Goal: Information Seeking & Learning: Learn about a topic

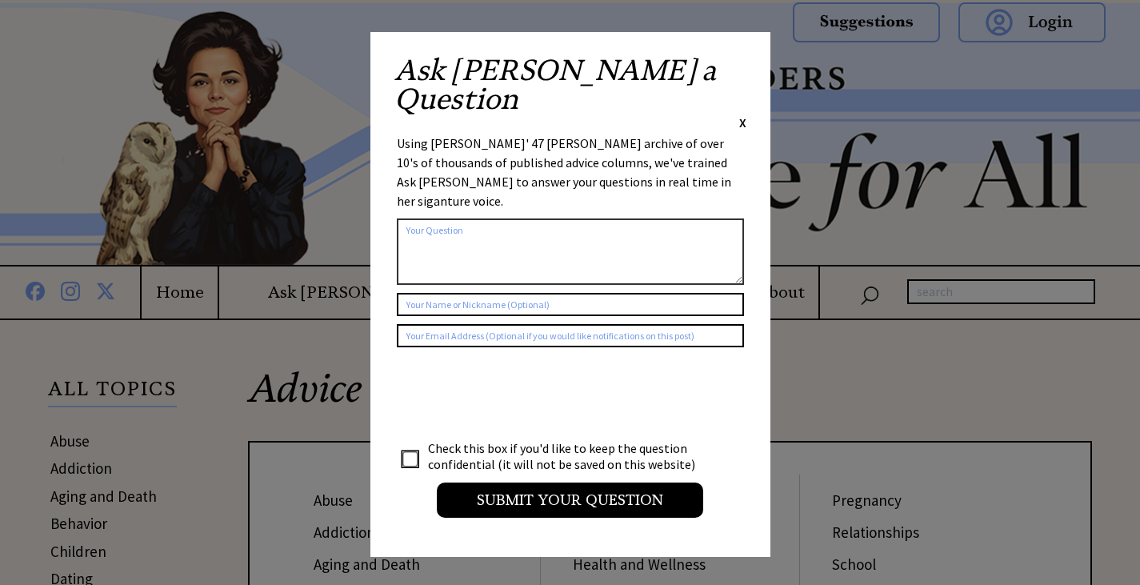
click at [744, 114] on span "X" at bounding box center [742, 122] width 7 height 16
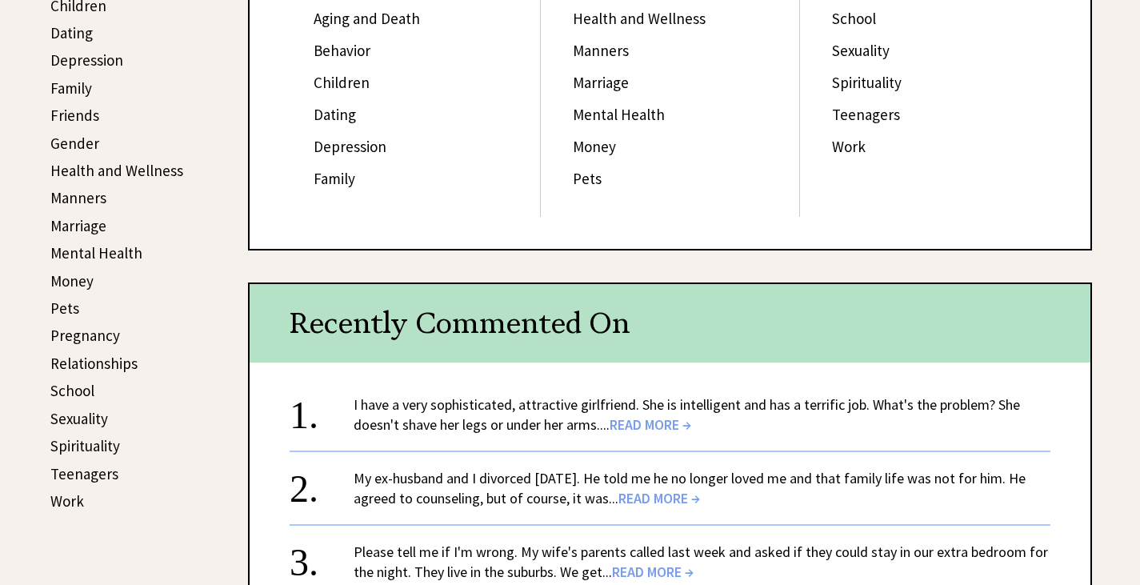
scroll to position [640, 0]
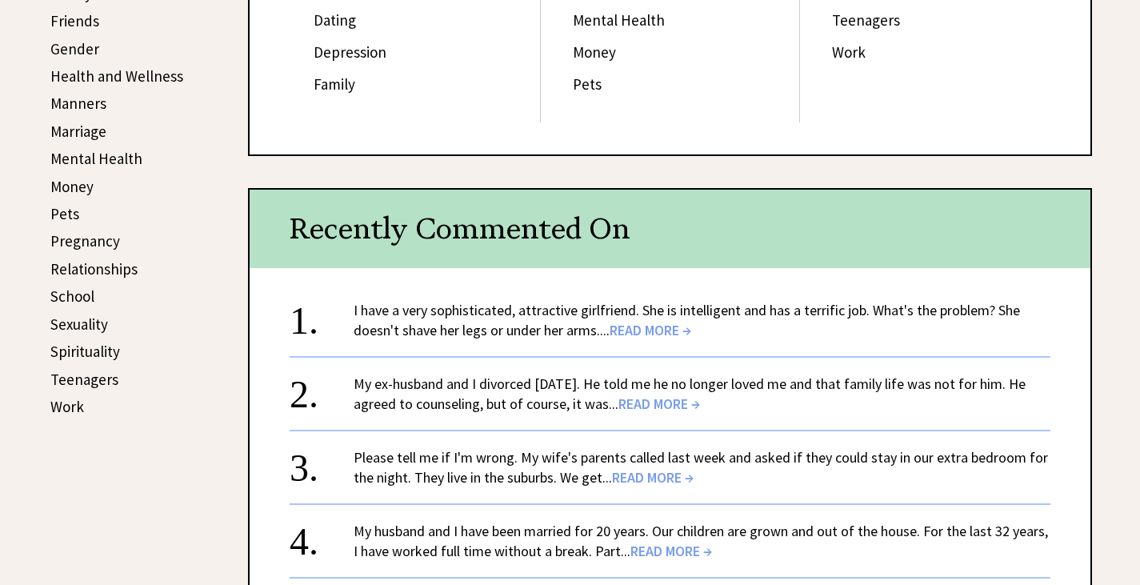
click at [641, 327] on span "READ MORE →" at bounding box center [650, 330] width 82 height 18
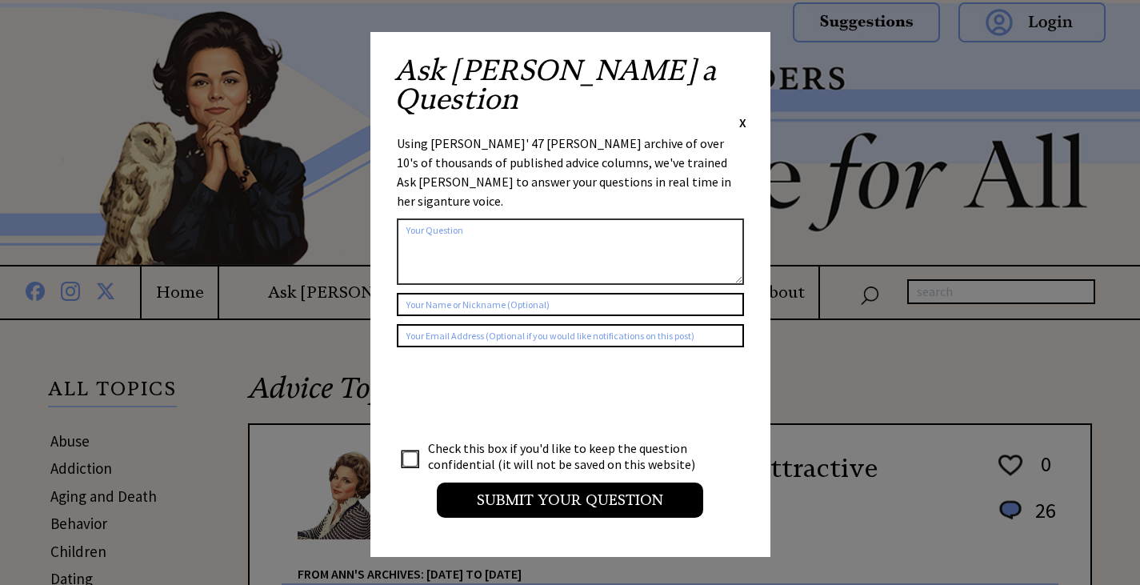
click at [742, 114] on span "X" at bounding box center [742, 122] width 7 height 16
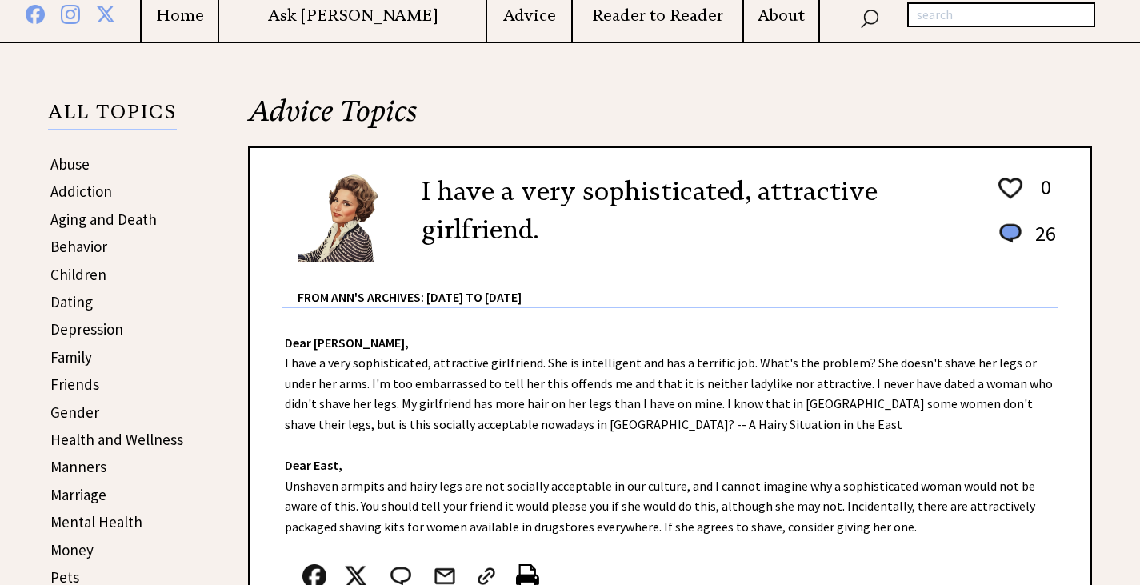
scroll to position [320, 0]
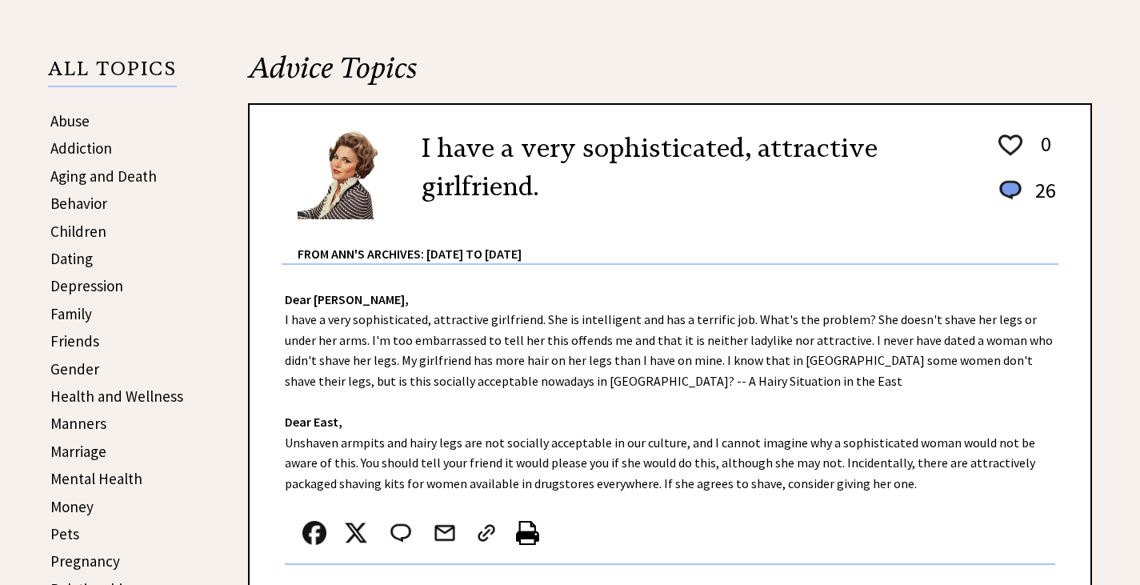
click at [87, 421] on link "Manners" at bounding box center [78, 422] width 56 height 19
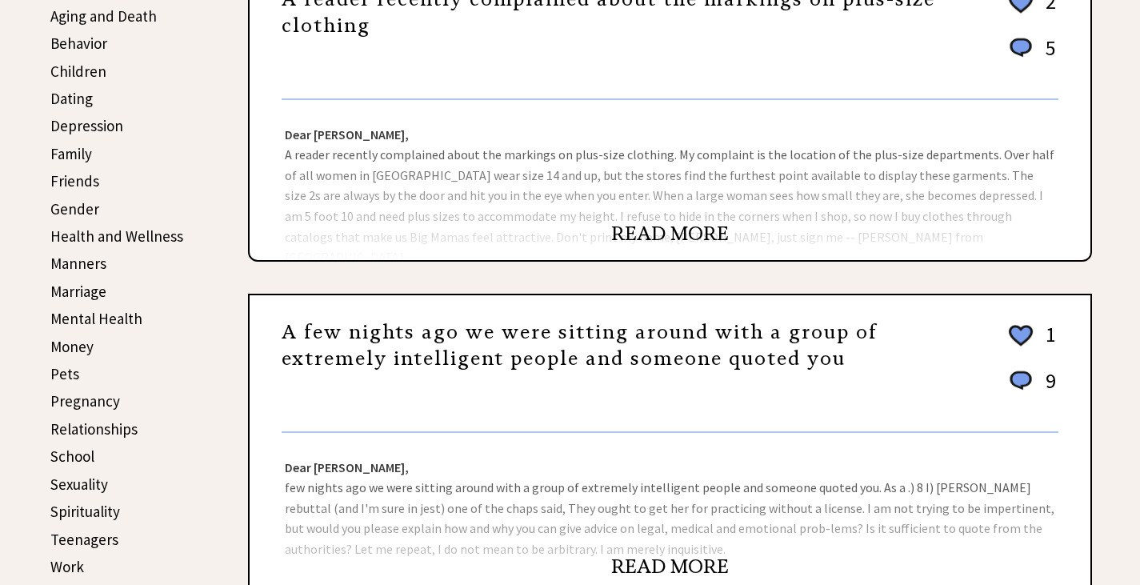
scroll to position [560, 0]
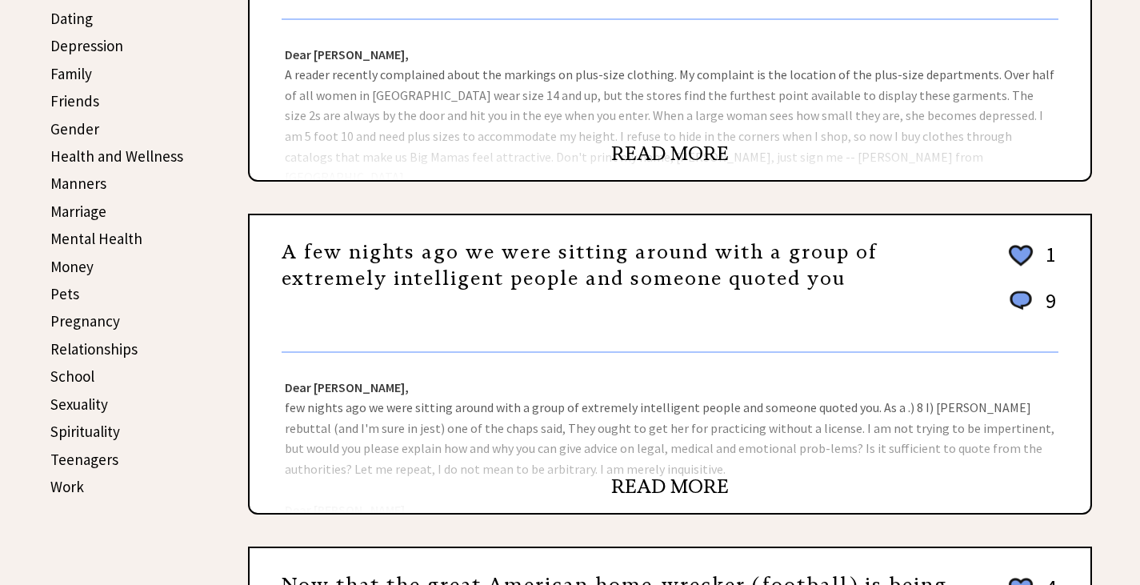
click at [675, 489] on link "READ MORE" at bounding box center [670, 486] width 118 height 24
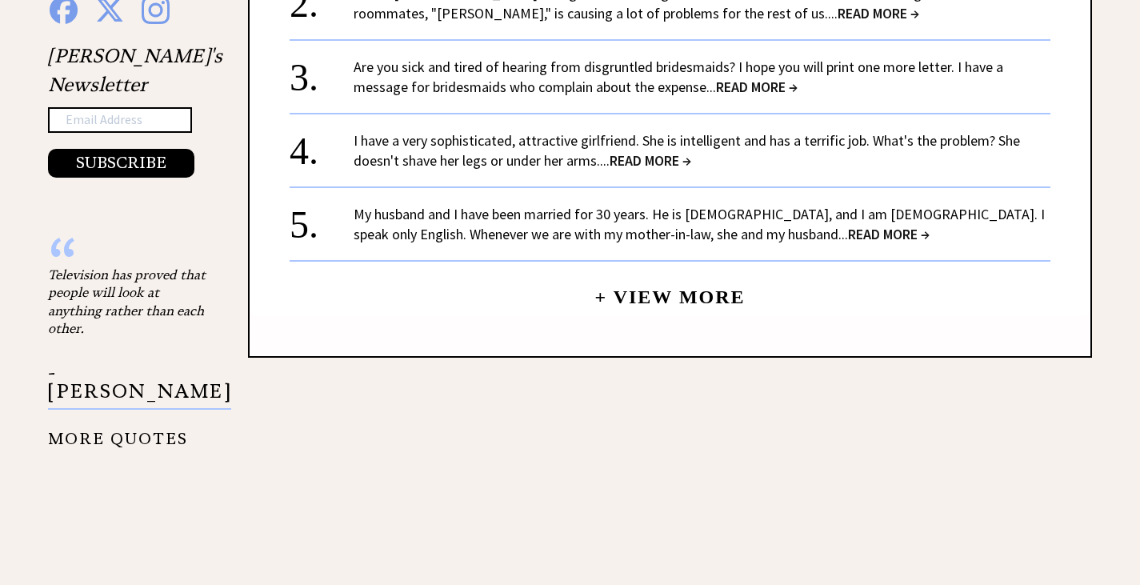
scroll to position [1757, 0]
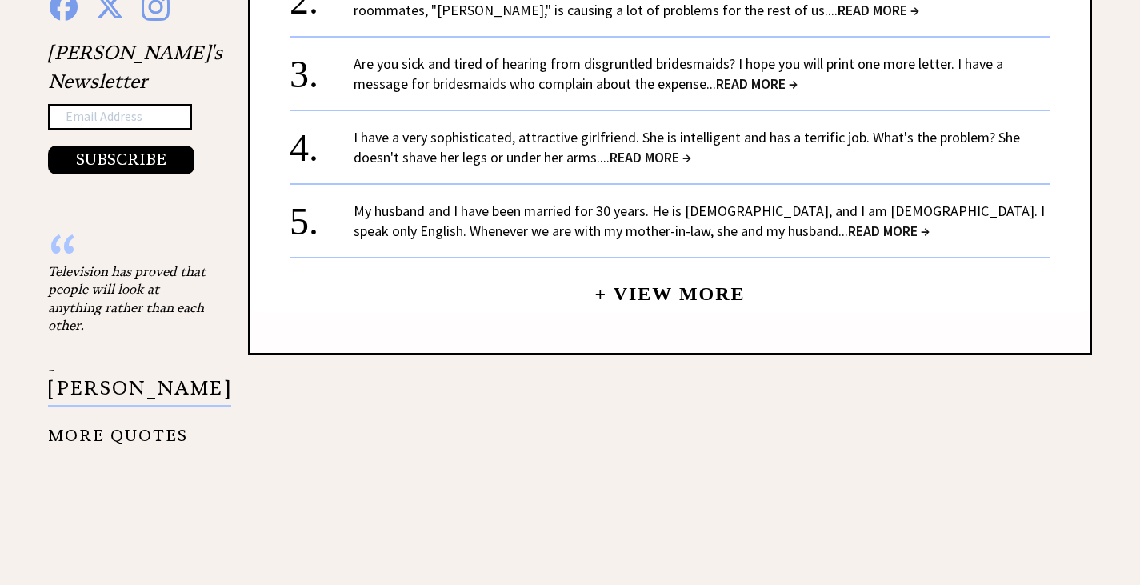
click at [602, 271] on link "+ View More" at bounding box center [669, 287] width 150 height 34
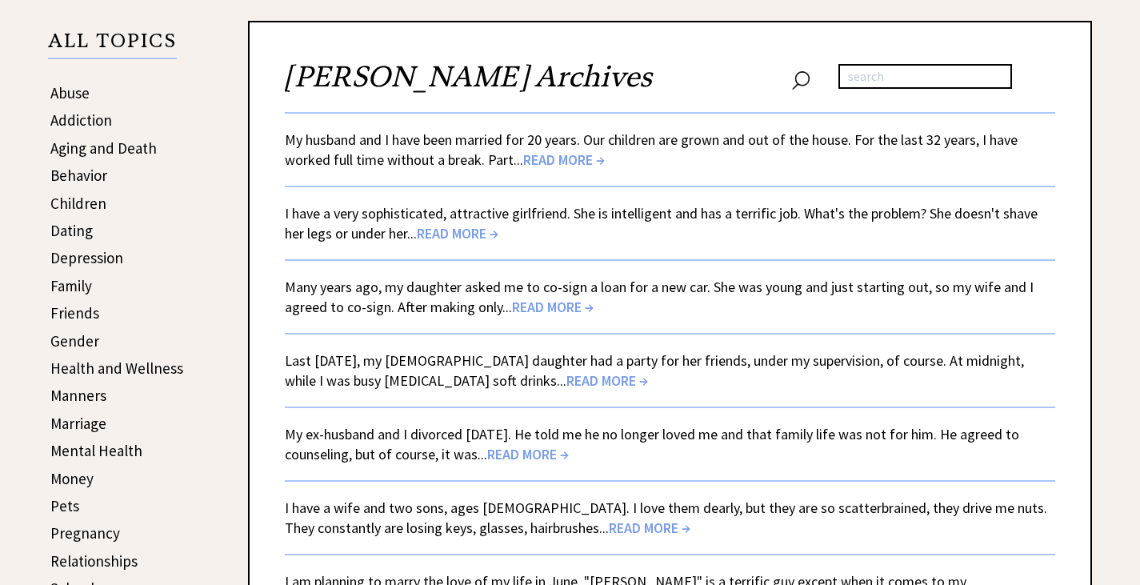
scroll to position [320, 0]
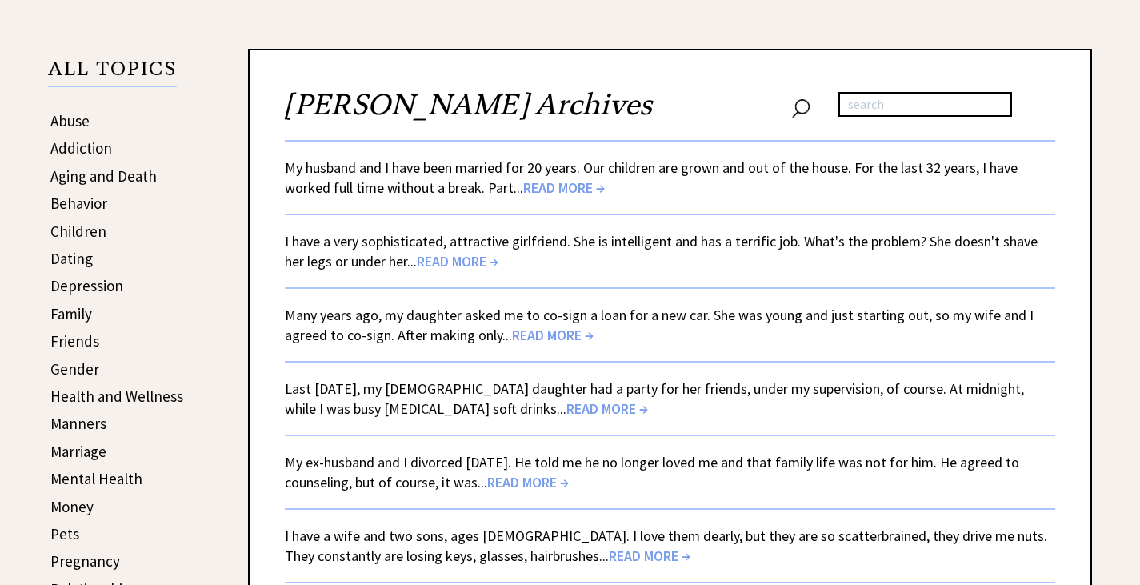
click at [87, 203] on link "Behavior" at bounding box center [78, 203] width 57 height 19
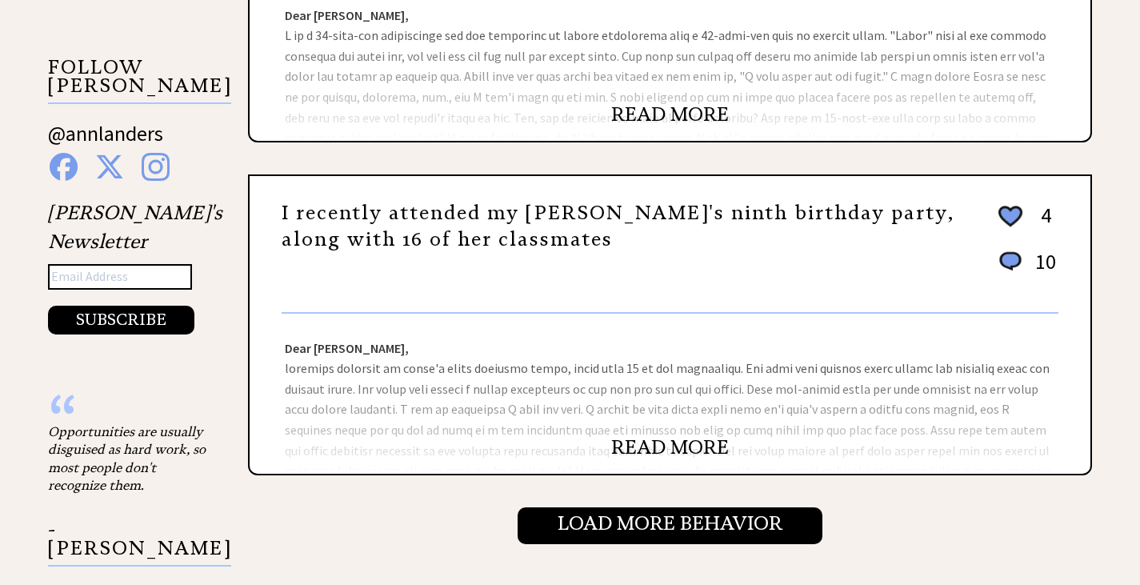
scroll to position [1600, 0]
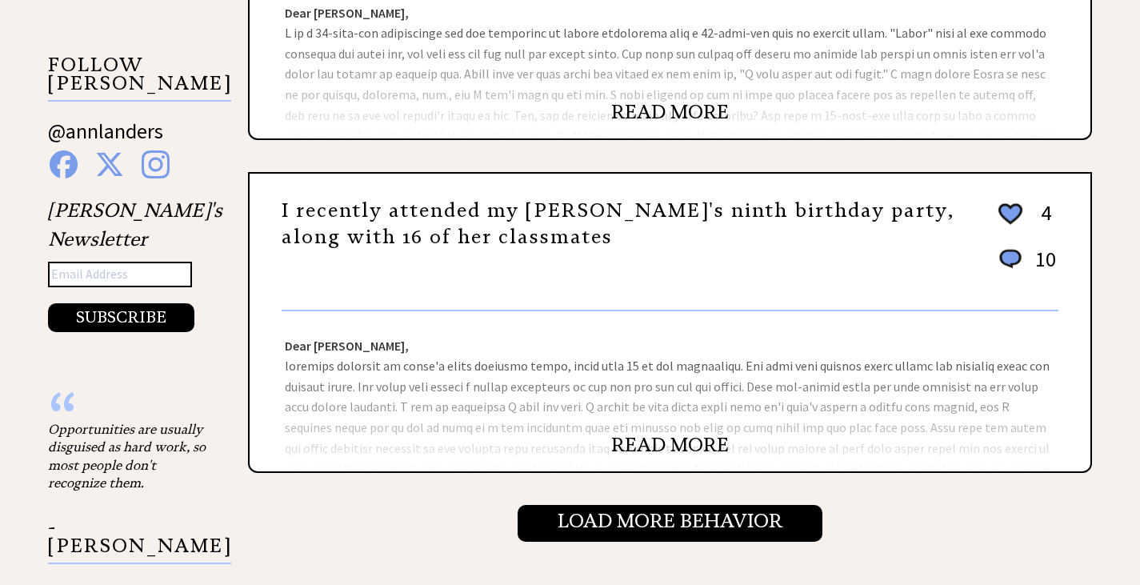
click at [673, 449] on link "READ MORE" at bounding box center [670, 445] width 118 height 24
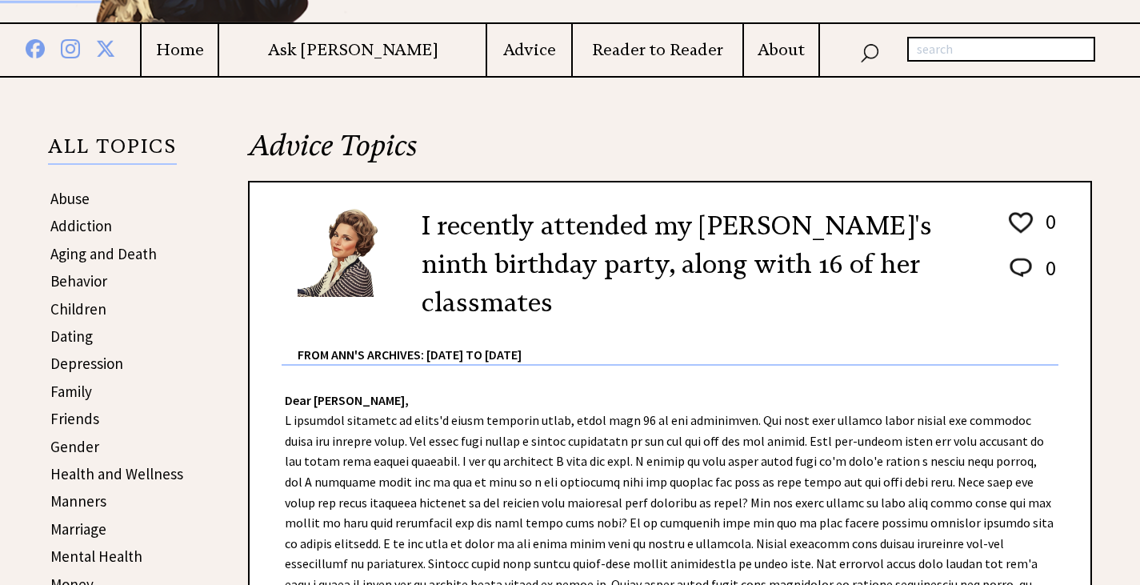
scroll to position [238, 0]
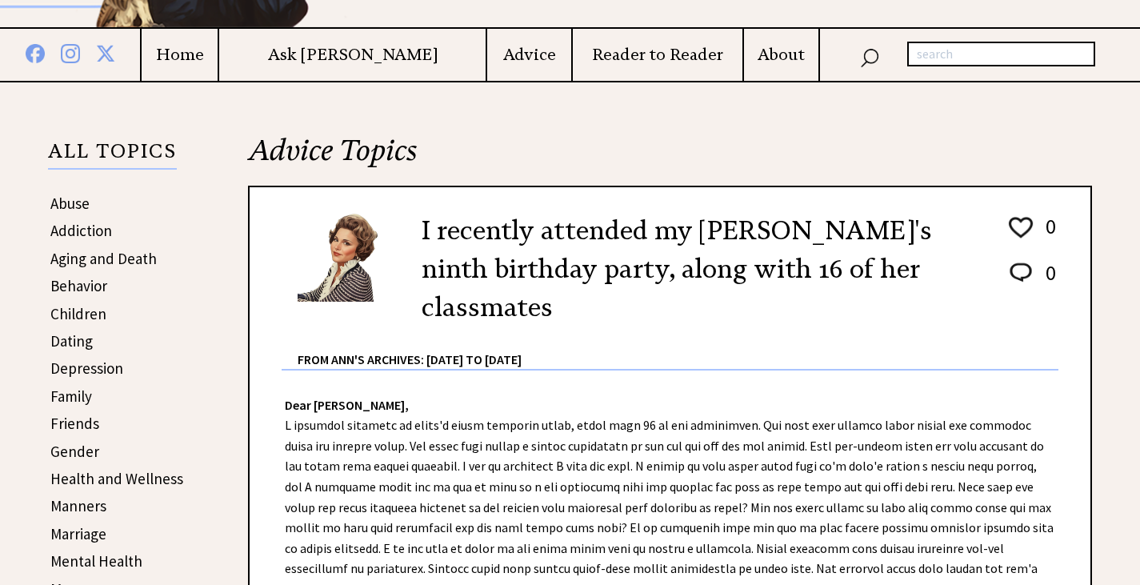
click at [81, 206] on link "Abuse" at bounding box center [69, 203] width 39 height 19
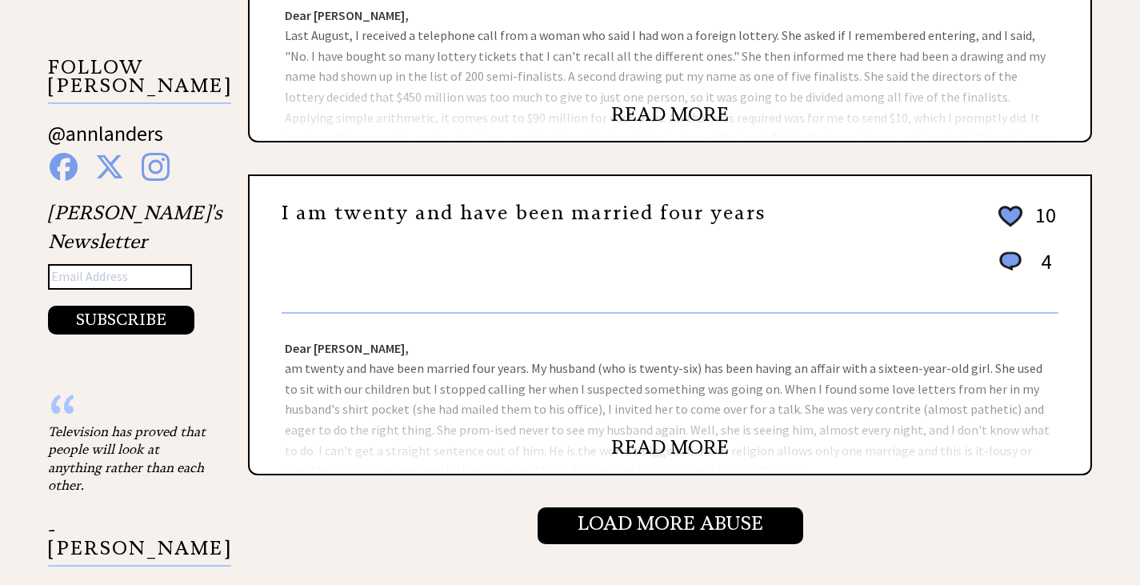
scroll to position [1600, 0]
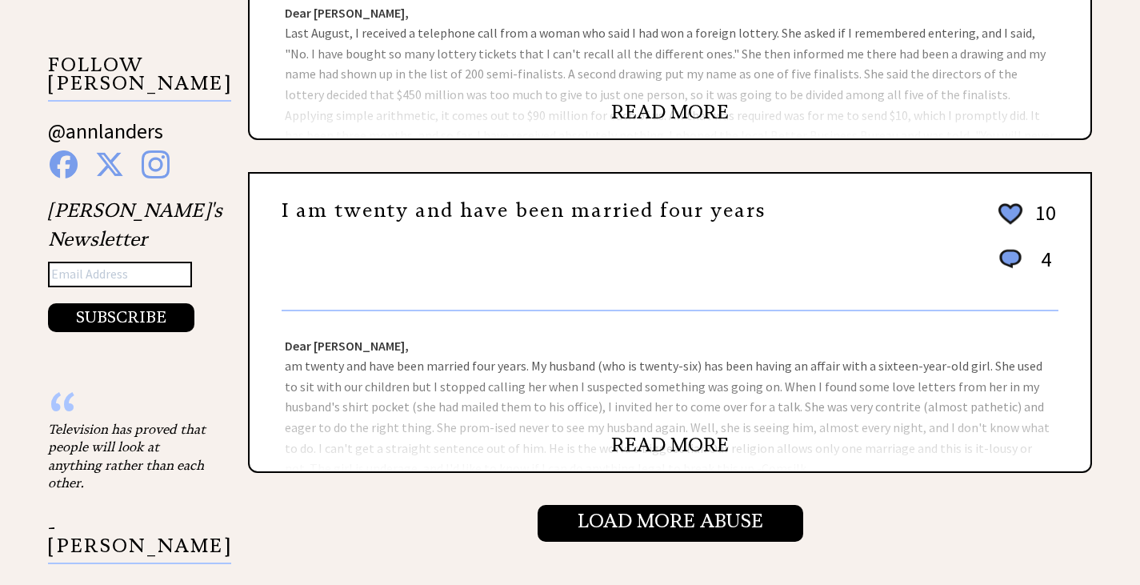
click at [674, 437] on link "READ MORE" at bounding box center [670, 445] width 118 height 24
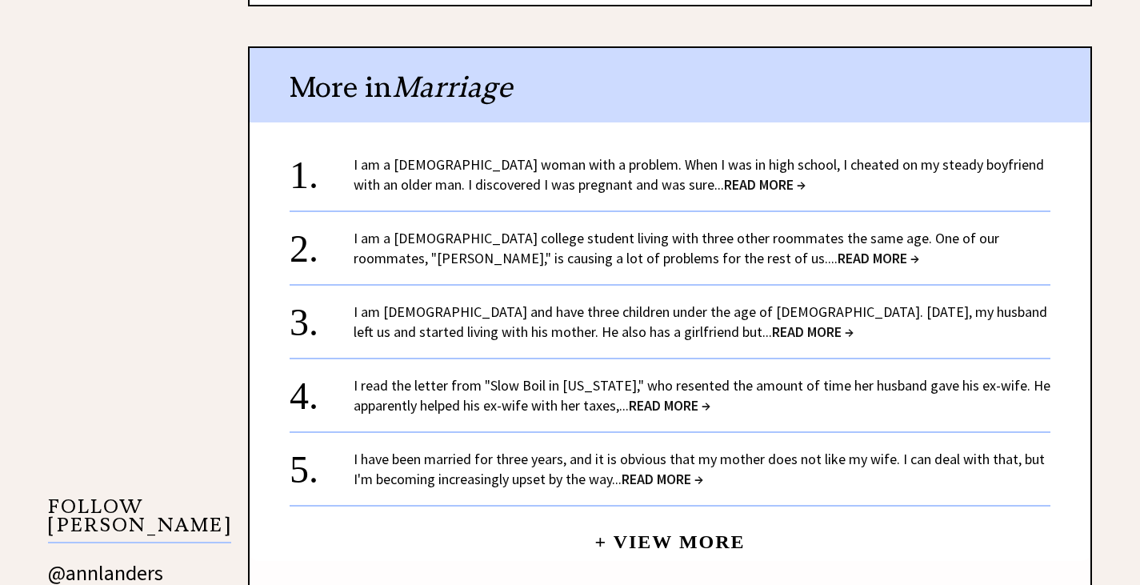
scroll to position [1197, 0]
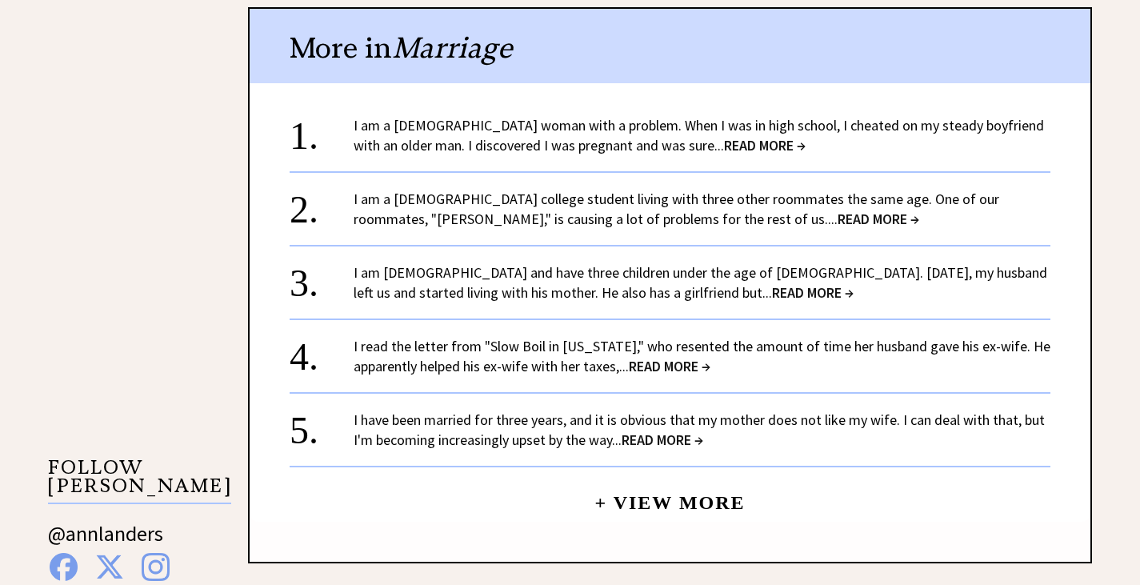
click at [660, 435] on span "READ MORE →" at bounding box center [662, 439] width 82 height 18
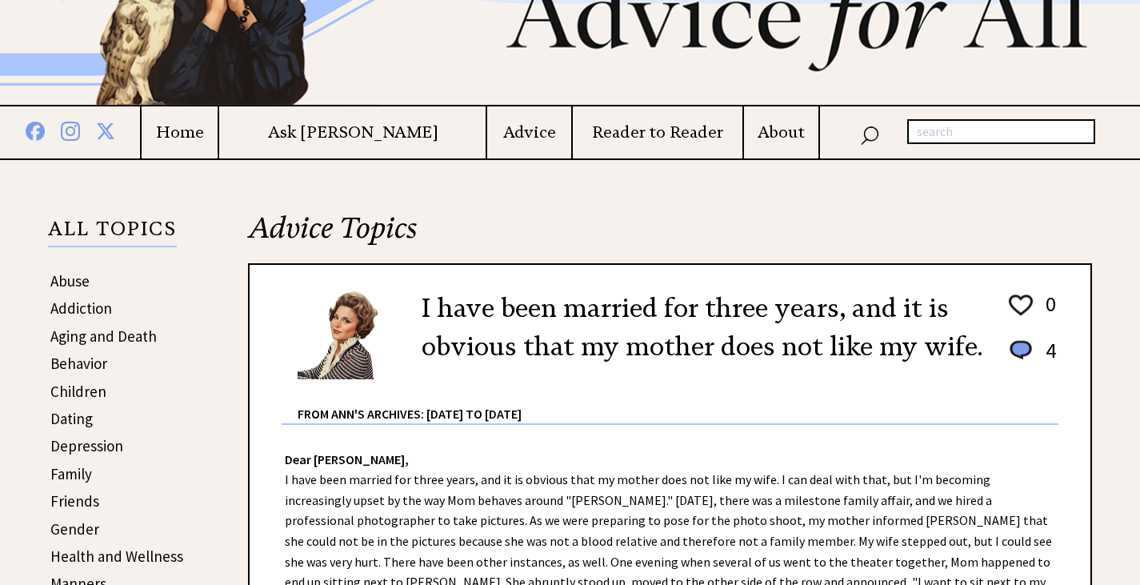
scroll to position [240, 0]
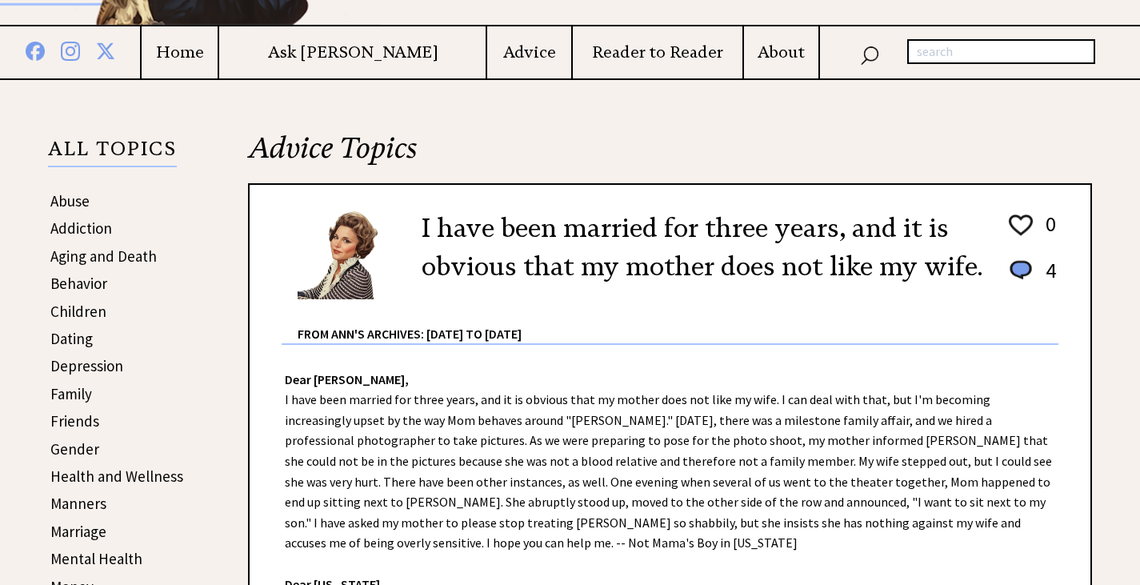
click at [72, 445] on link "Gender" at bounding box center [74, 448] width 49 height 19
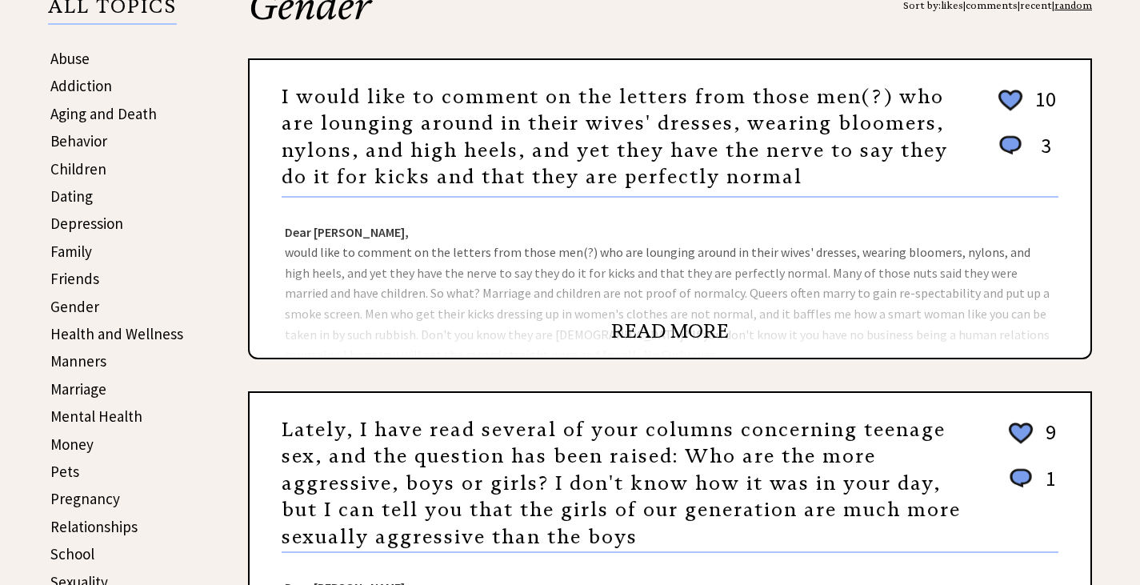
scroll to position [400, 0]
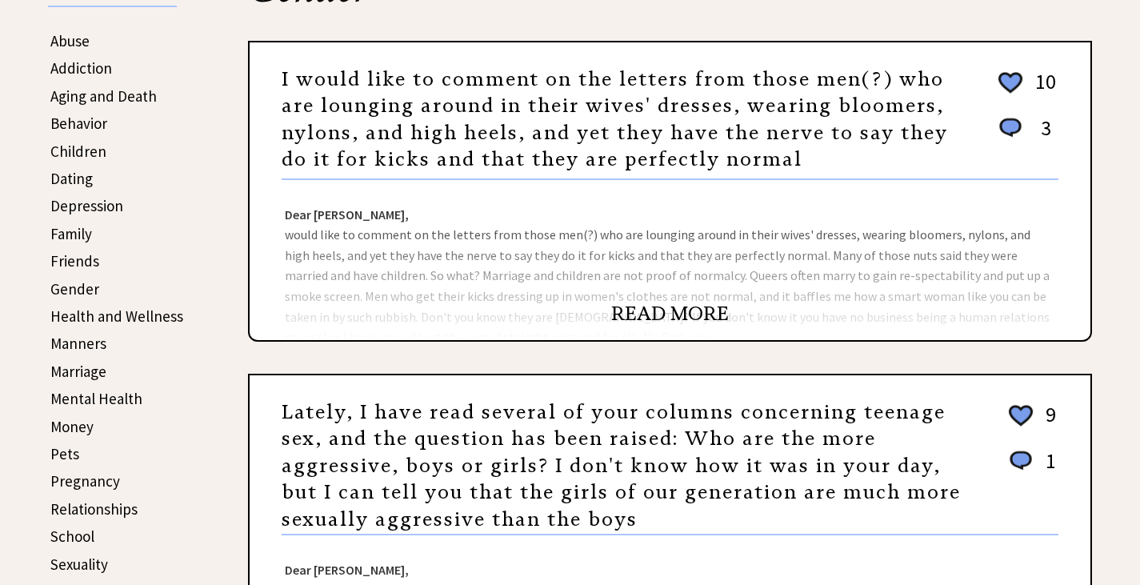
click at [658, 318] on link "READ MORE" at bounding box center [670, 314] width 118 height 24
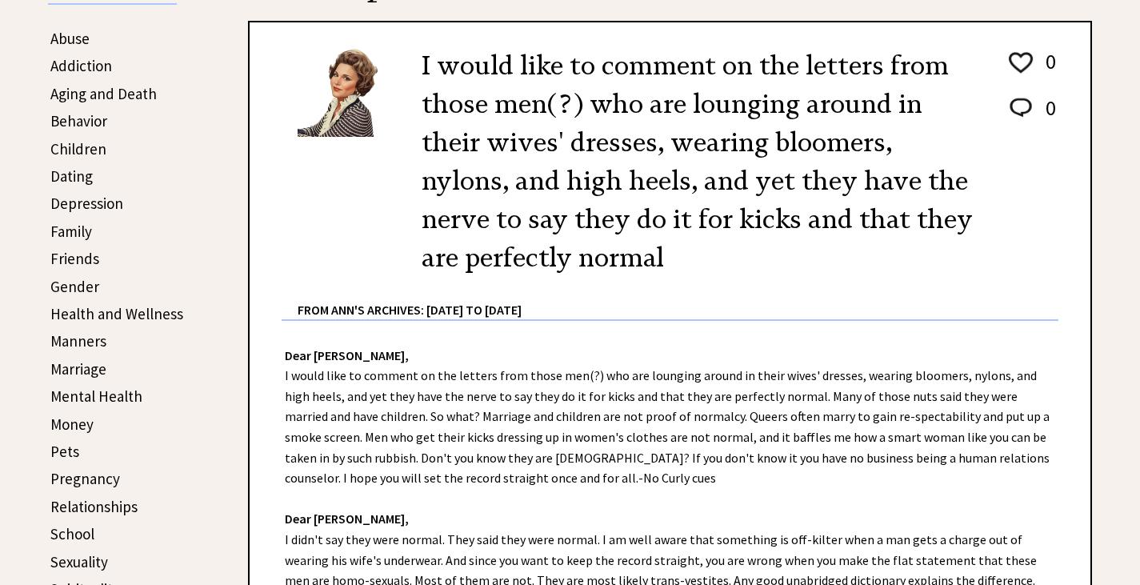
scroll to position [400, 0]
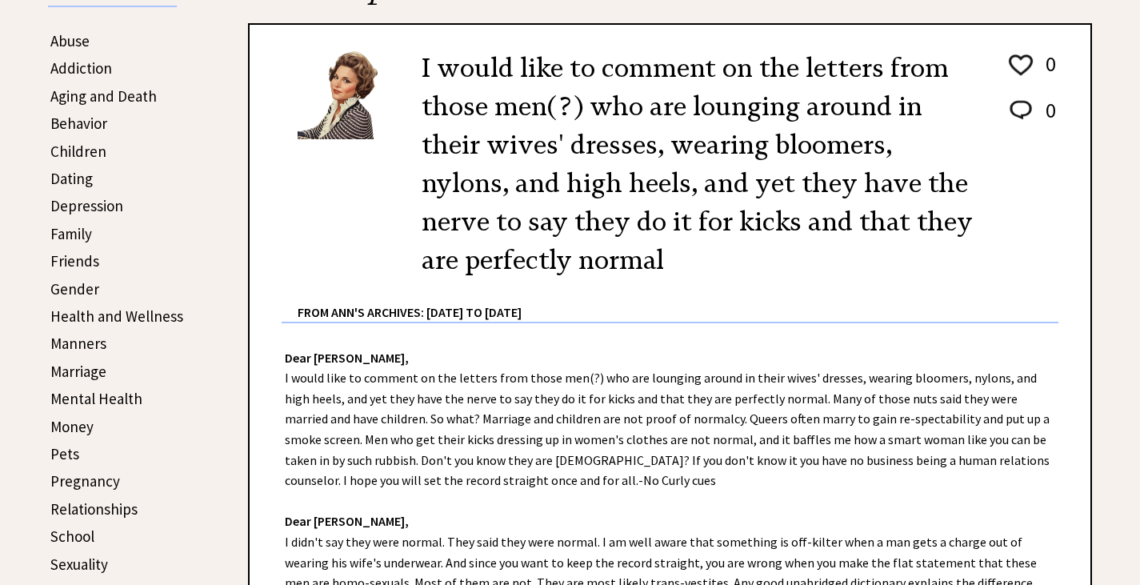
click at [71, 262] on link "Friends" at bounding box center [74, 260] width 49 height 19
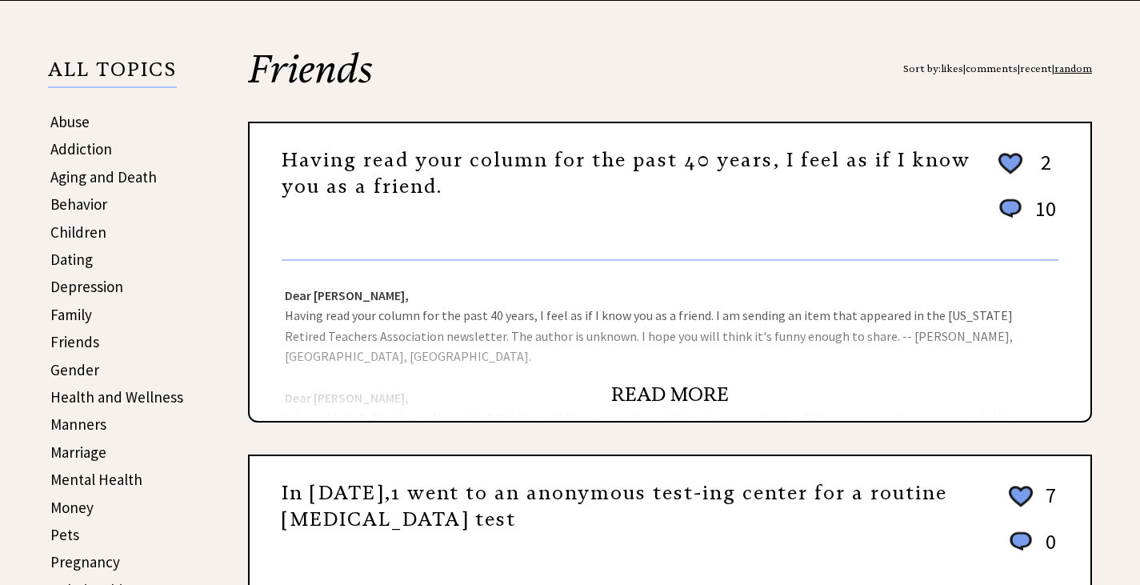
scroll to position [320, 0]
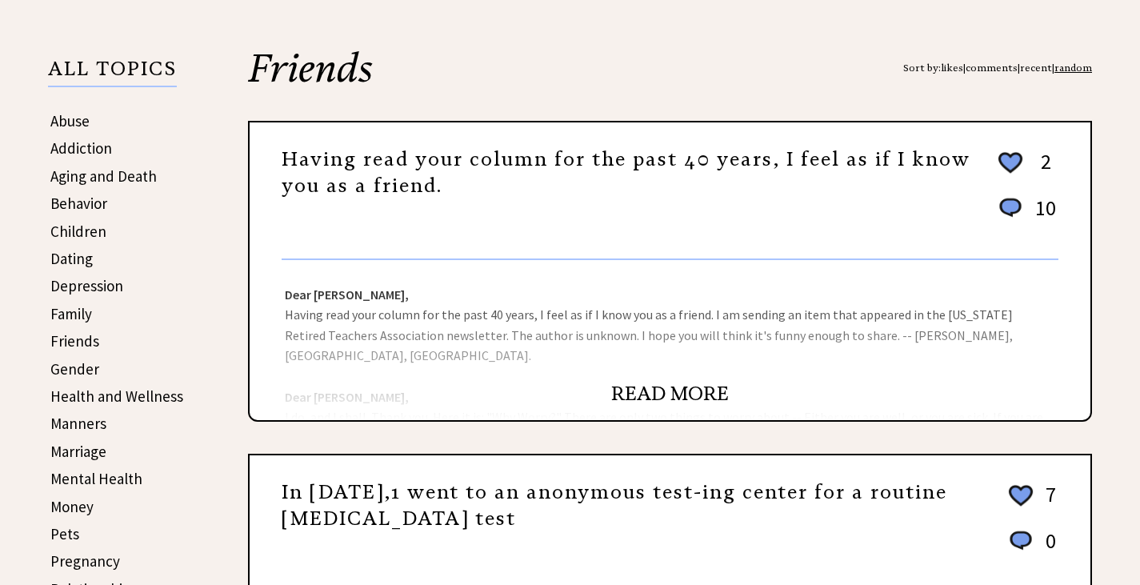
click at [797, 334] on div "Dear Ann Landers, Having read your column for the past 40 years, I feel as if I…" at bounding box center [670, 340] width 841 height 160
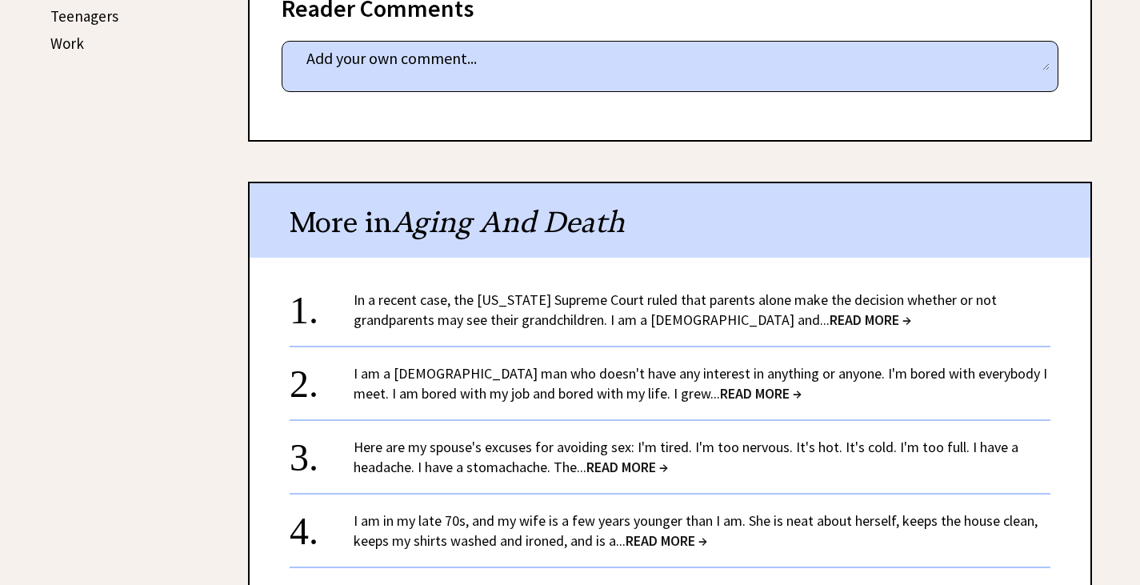
scroll to position [1037, 0]
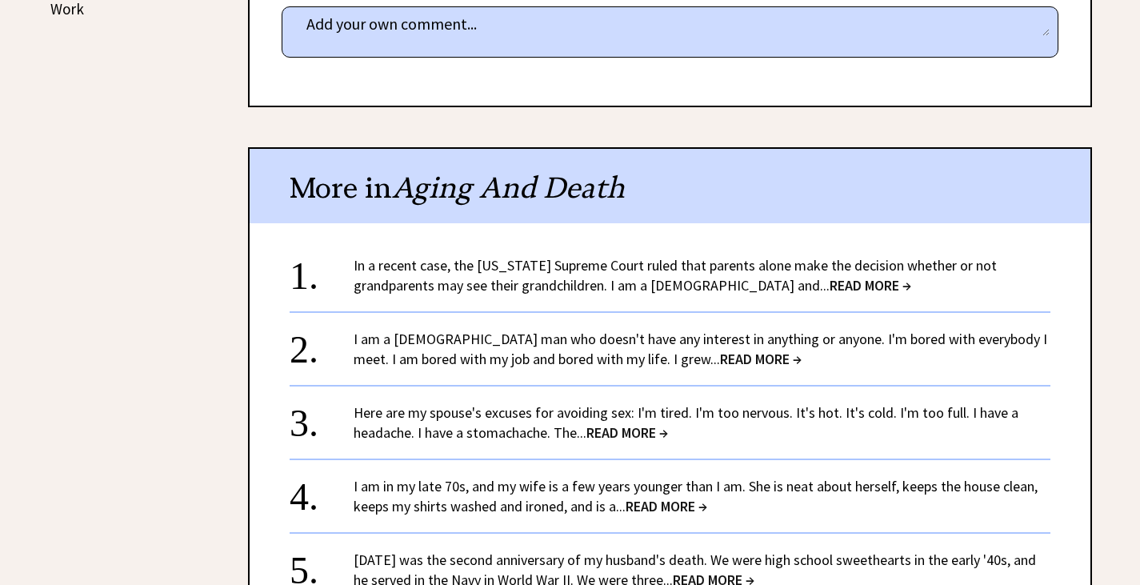
click at [720, 350] on span "READ MORE →" at bounding box center [761, 359] width 82 height 18
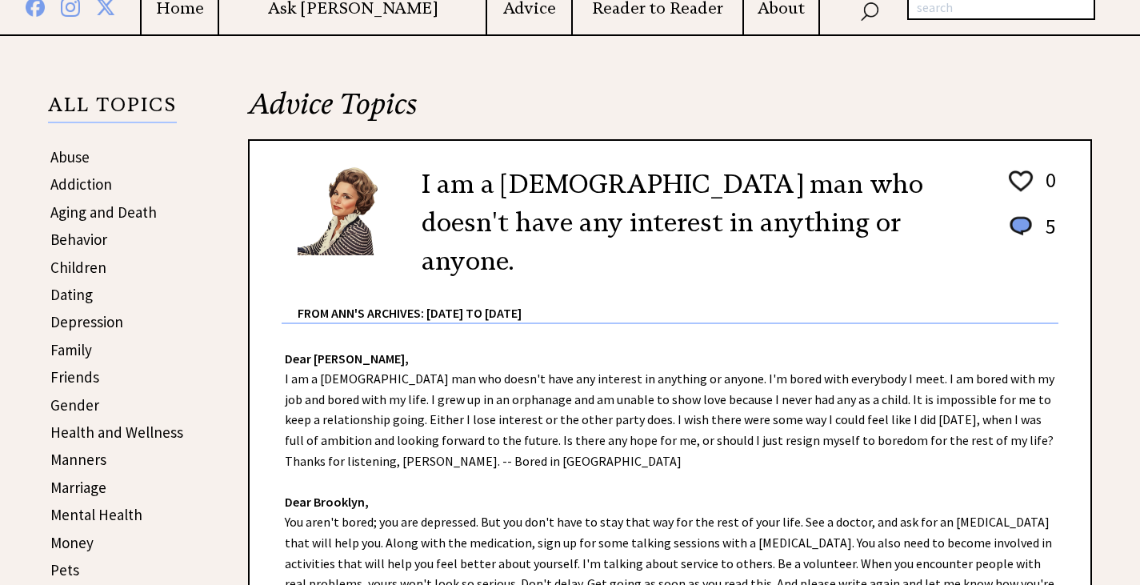
scroll to position [320, 0]
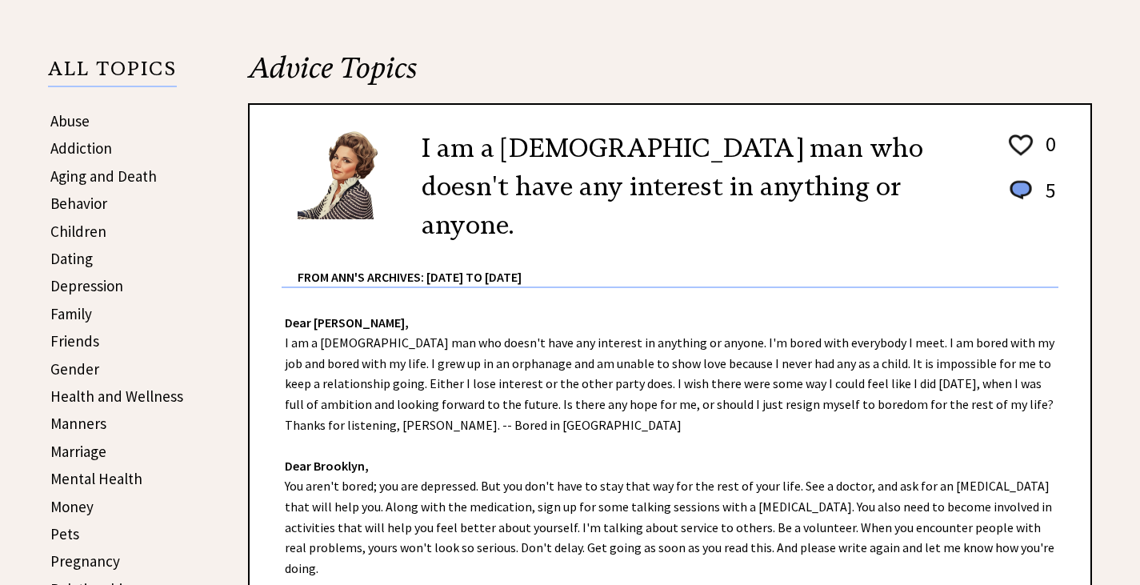
click at [70, 340] on link "Friends" at bounding box center [74, 340] width 49 height 19
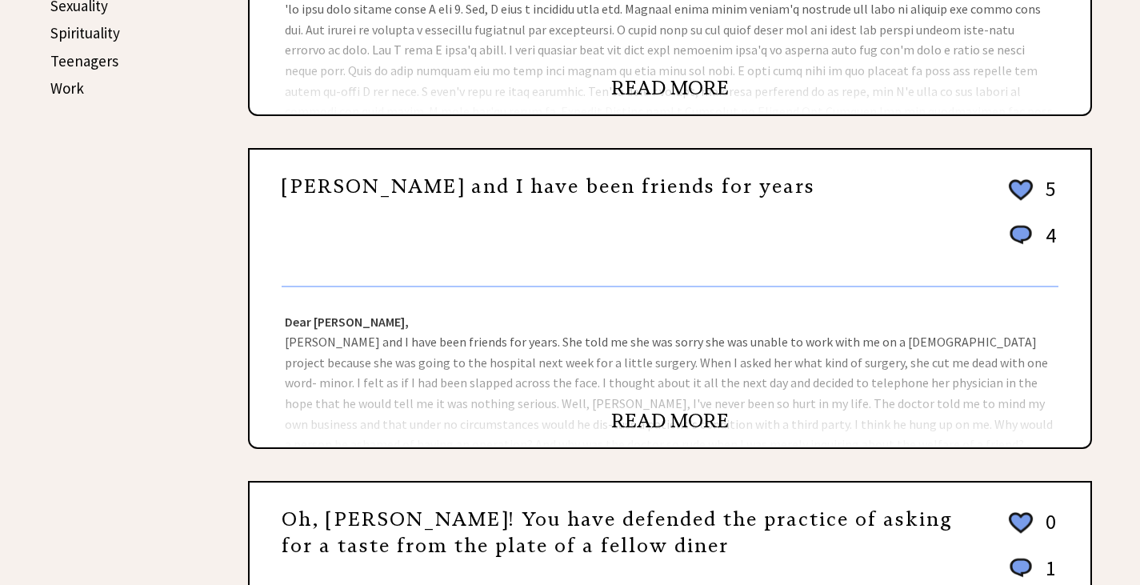
scroll to position [960, 0]
click at [643, 414] on link "READ MORE" at bounding box center [670, 419] width 118 height 24
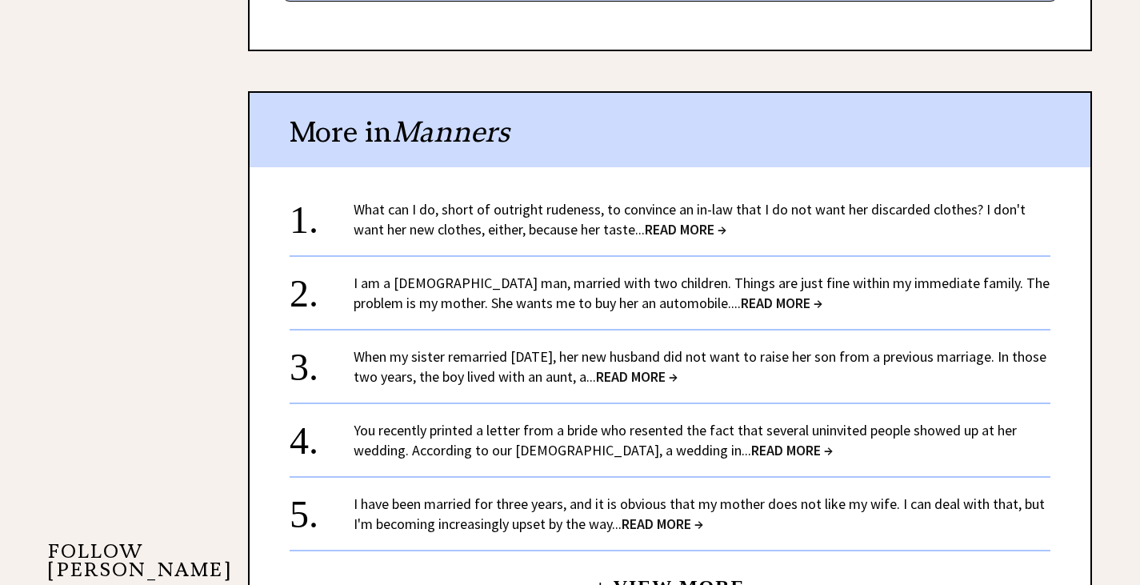
scroll to position [1117, 0]
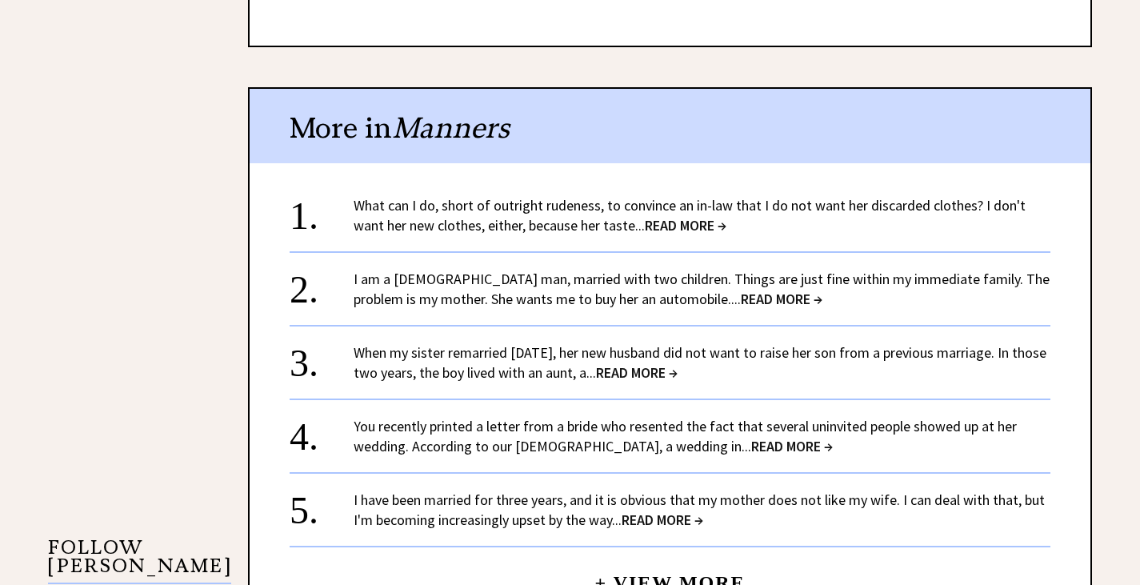
click at [597, 417] on link "You recently printed a letter from a bride who resented the fact that several u…" at bounding box center [685, 436] width 663 height 38
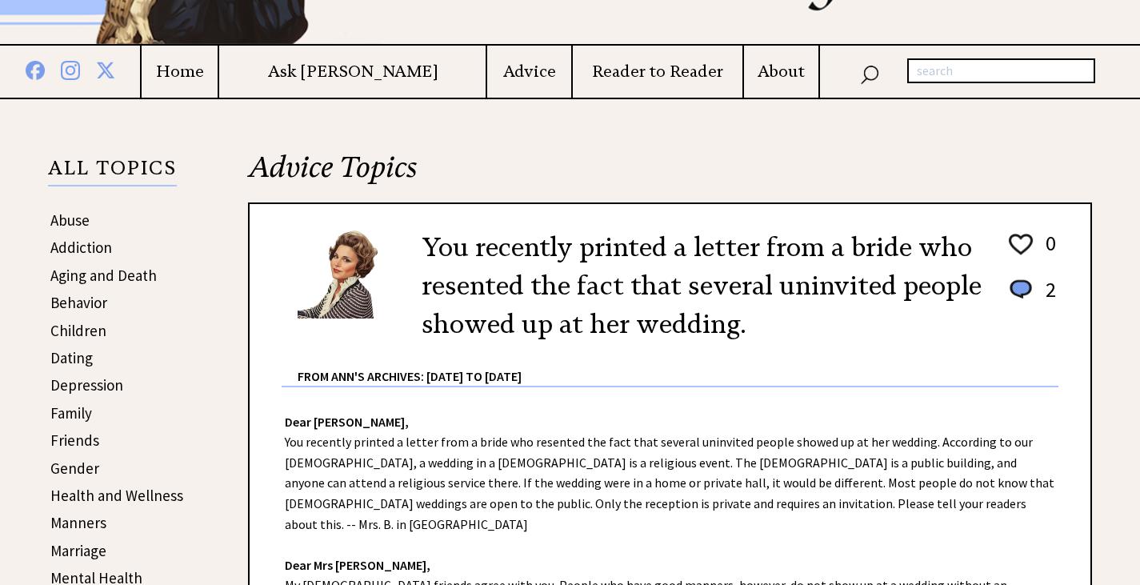
scroll to position [320, 0]
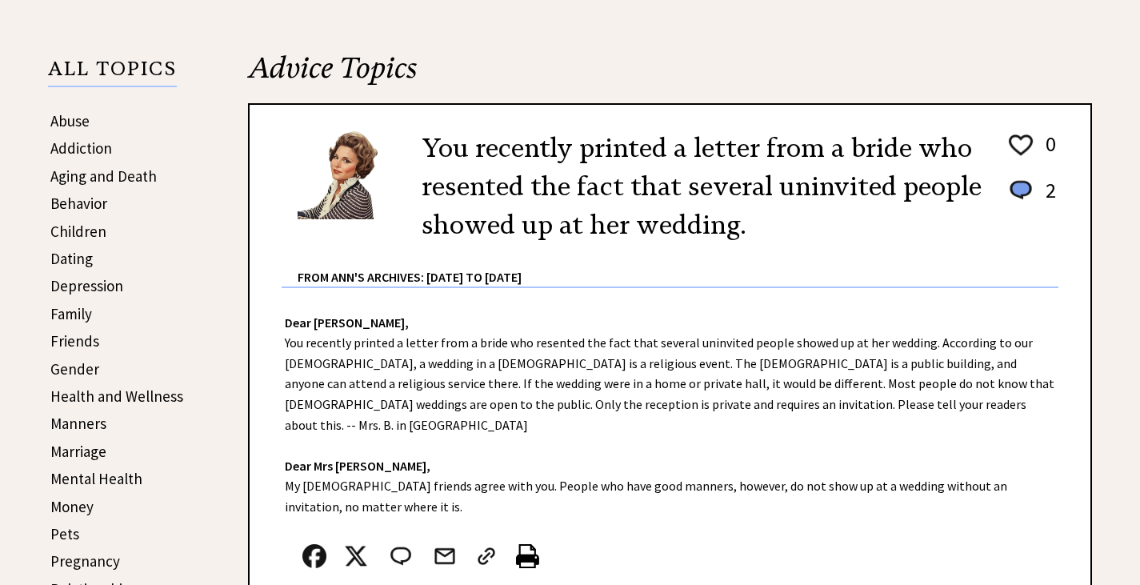
click at [72, 342] on link "Friends" at bounding box center [74, 340] width 49 height 19
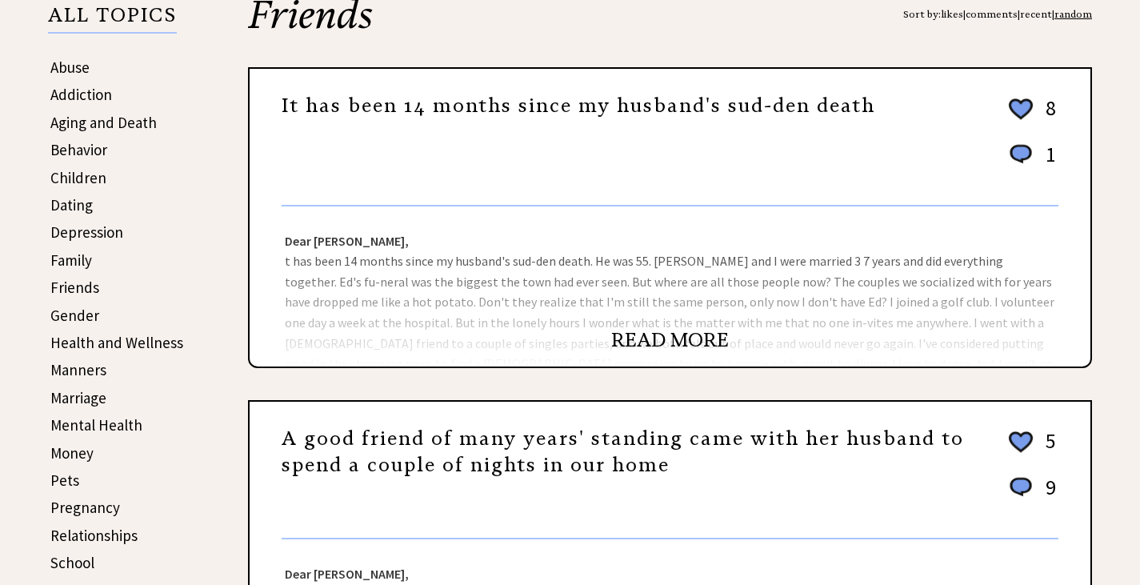
scroll to position [480, 0]
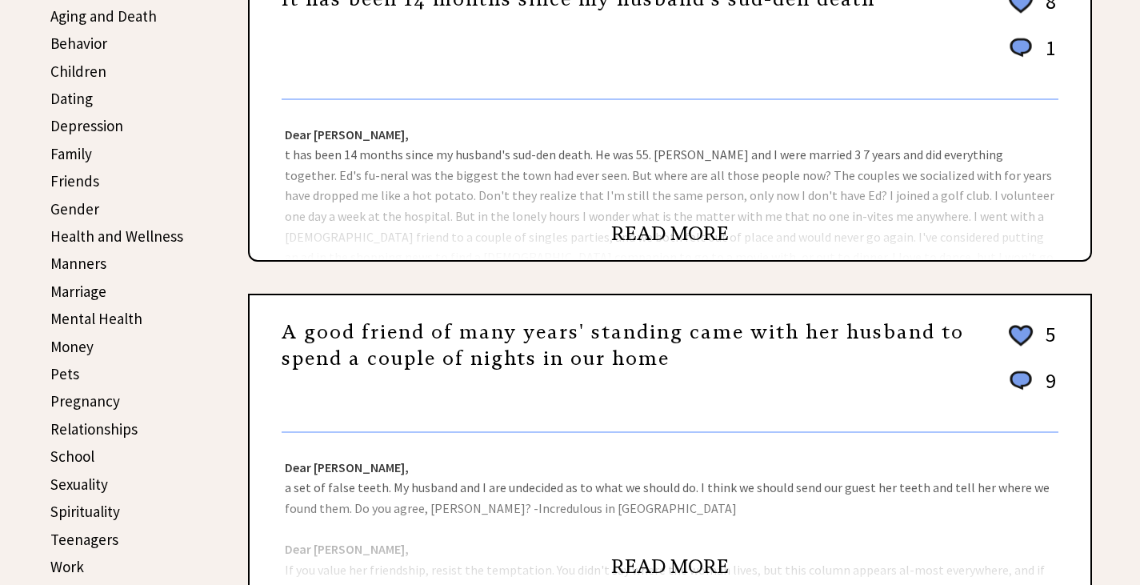
click at [624, 333] on link "A good friend of many years' standing came with her husband to spend a couple o…" at bounding box center [623, 345] width 682 height 51
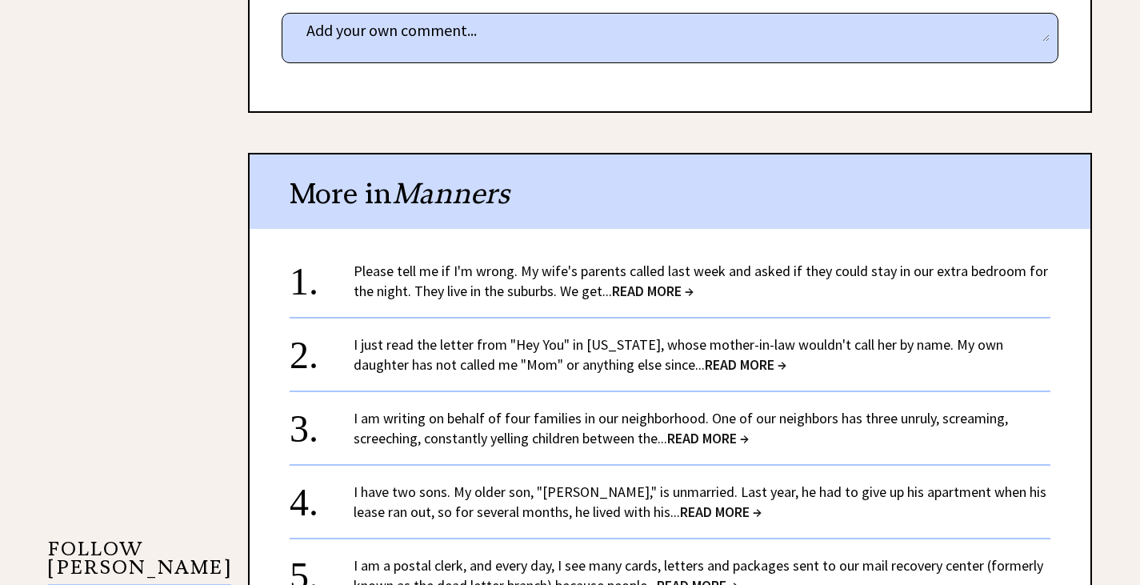
scroll to position [1117, 0]
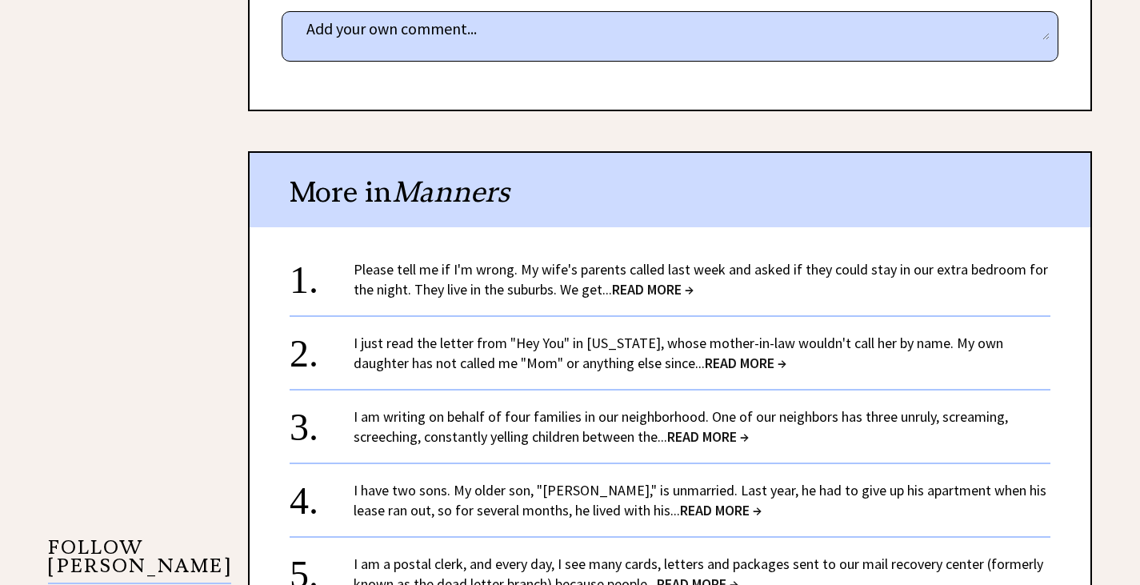
click at [650, 284] on span "READ MORE →" at bounding box center [653, 289] width 82 height 18
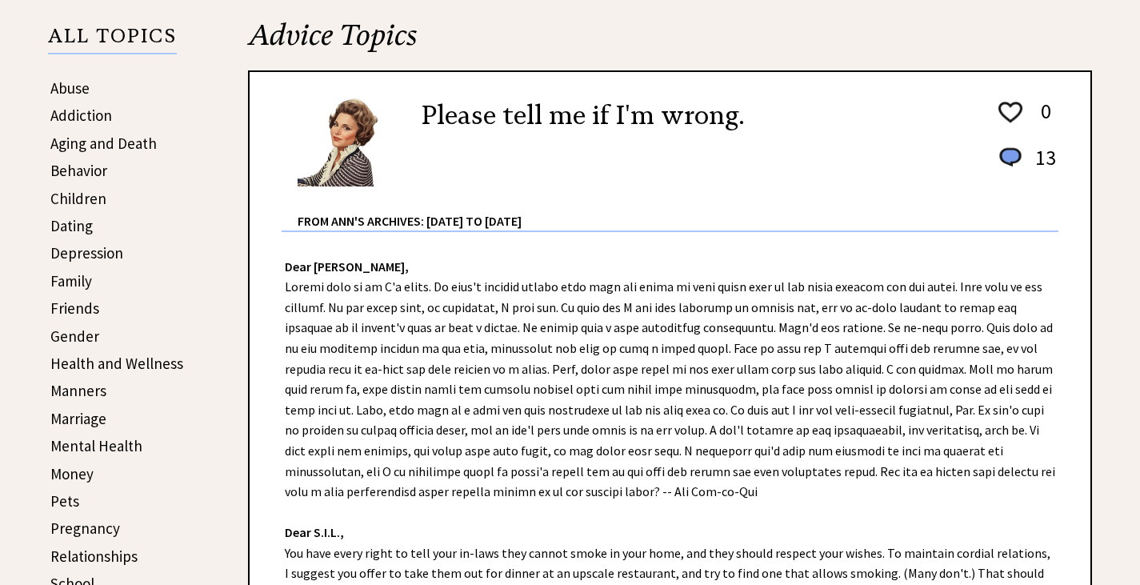
scroll to position [320, 0]
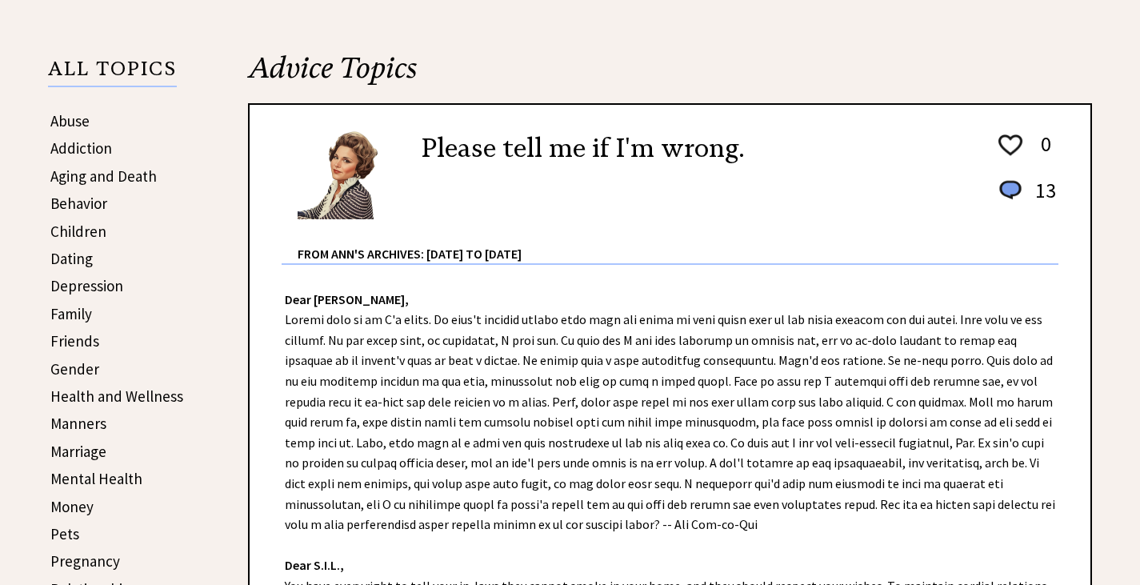
click at [1009, 186] on img at bounding box center [1010, 191] width 29 height 26
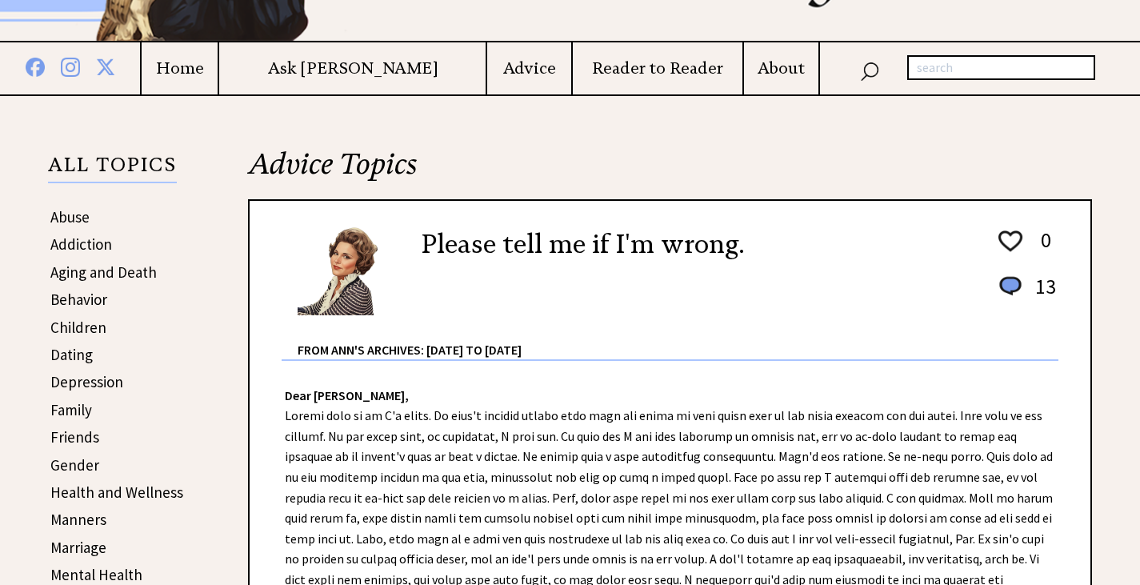
scroll to position [200, 0]
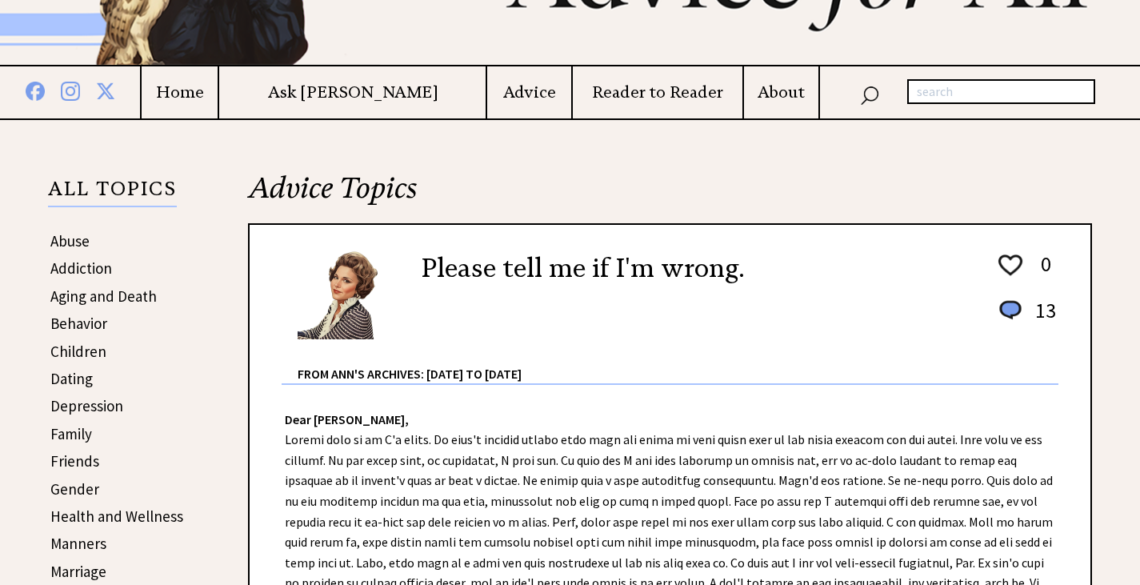
click at [75, 463] on link "Friends" at bounding box center [74, 460] width 49 height 19
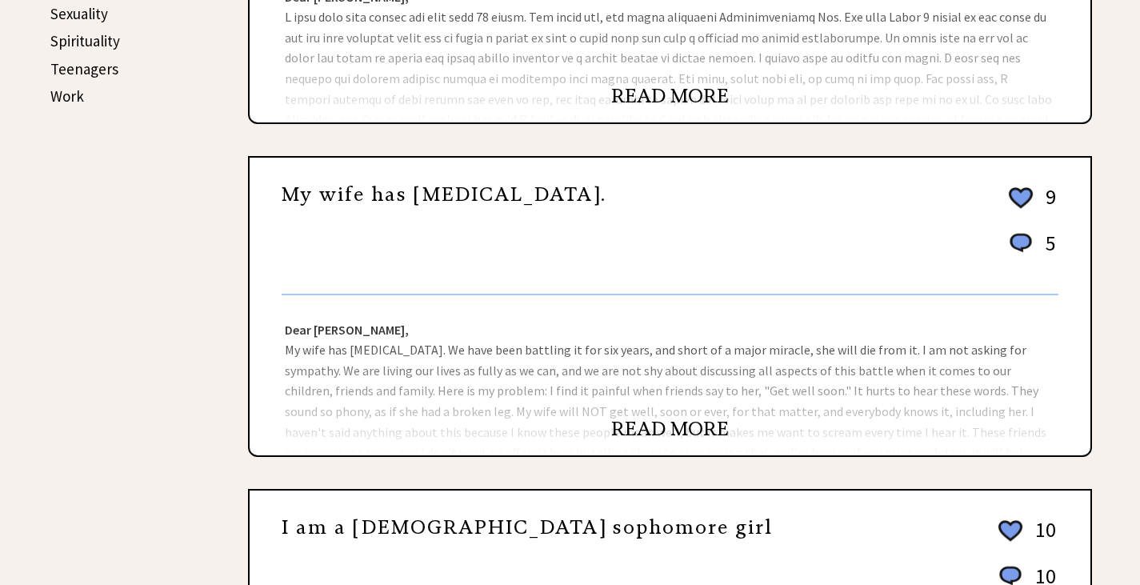
scroll to position [960, 0]
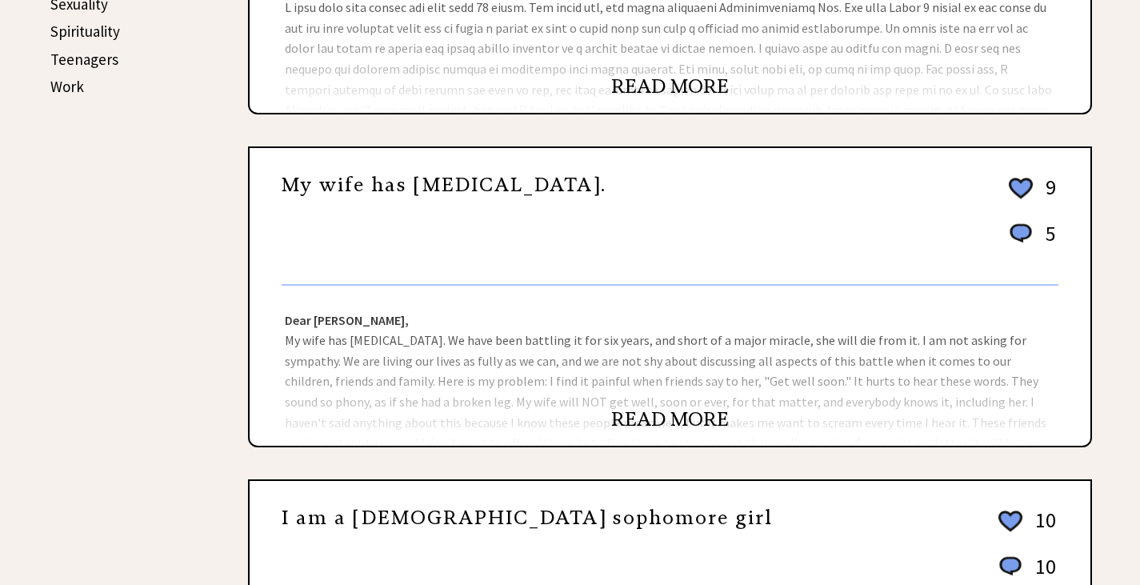
click at [659, 423] on link "READ MORE" at bounding box center [670, 419] width 118 height 24
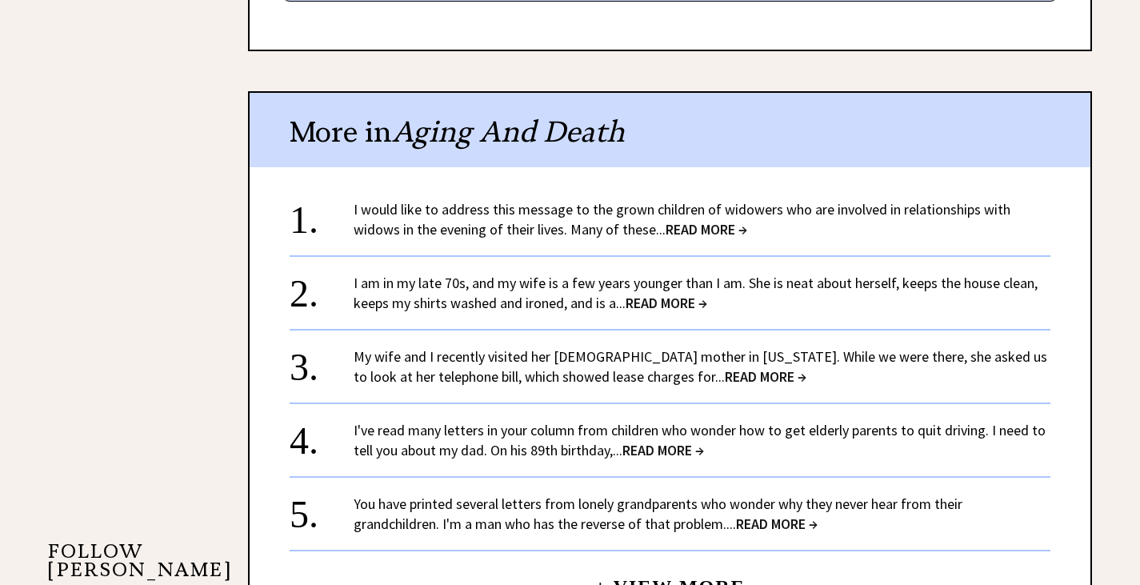
scroll to position [1117, 0]
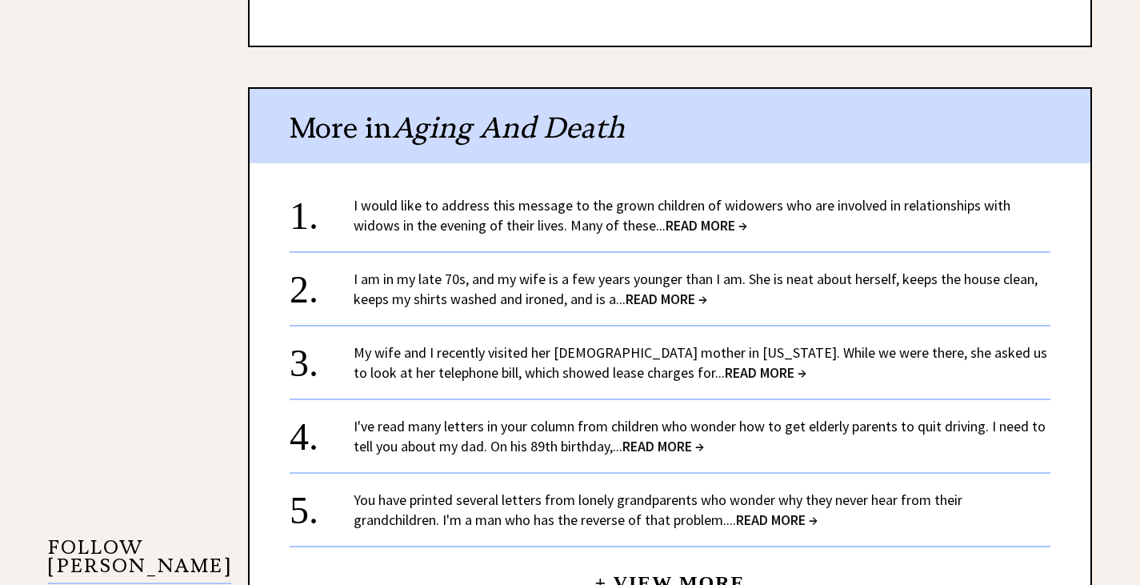
click at [646, 437] on span "READ MORE →" at bounding box center [663, 446] width 82 height 18
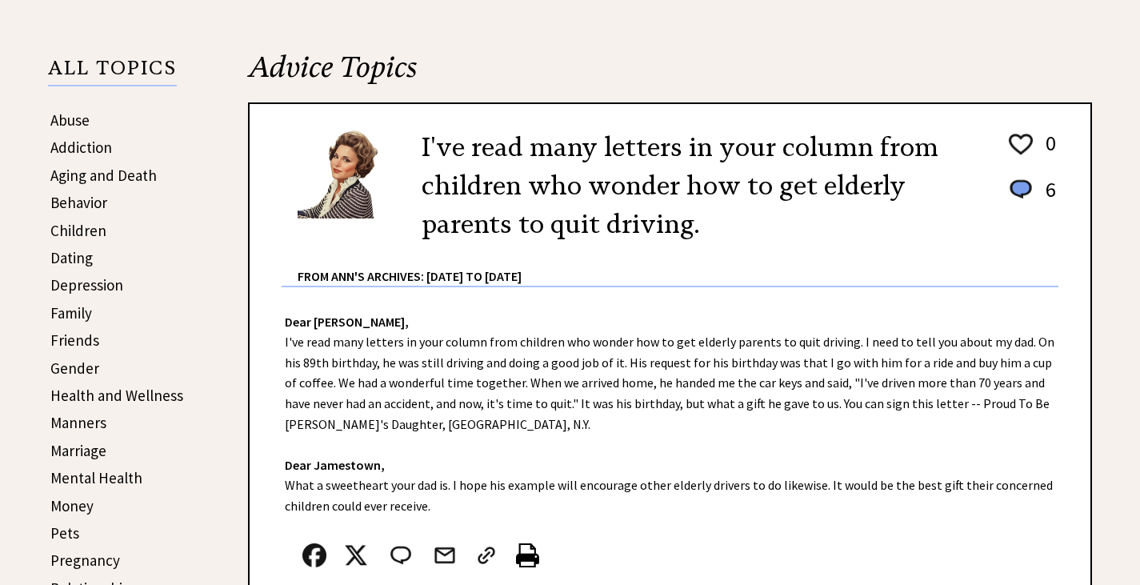
scroll to position [320, 0]
click at [82, 340] on link "Friends" at bounding box center [74, 340] width 49 height 19
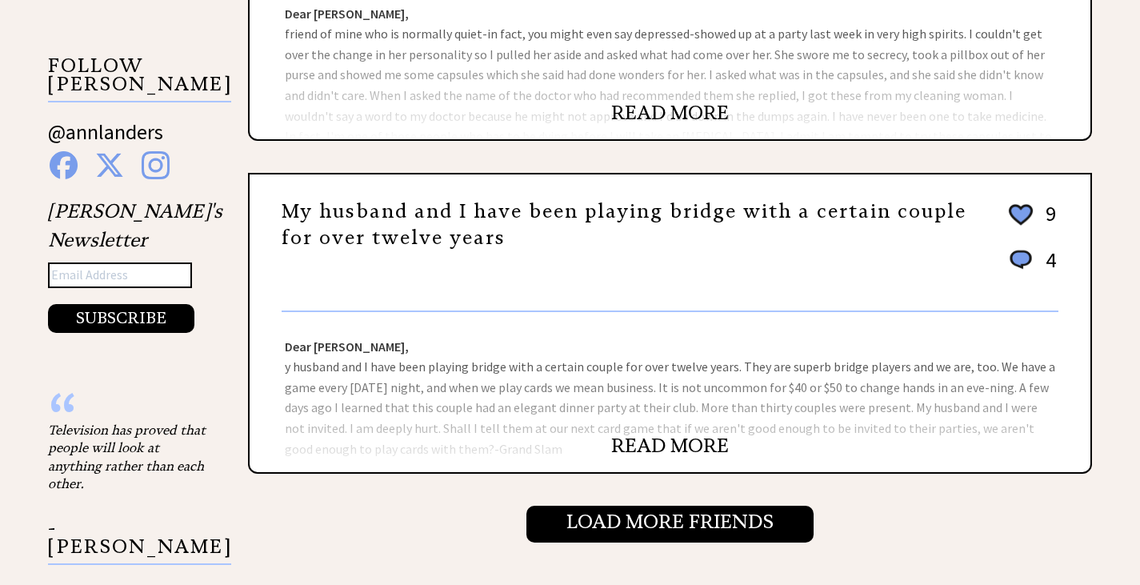
scroll to position [1600, 0]
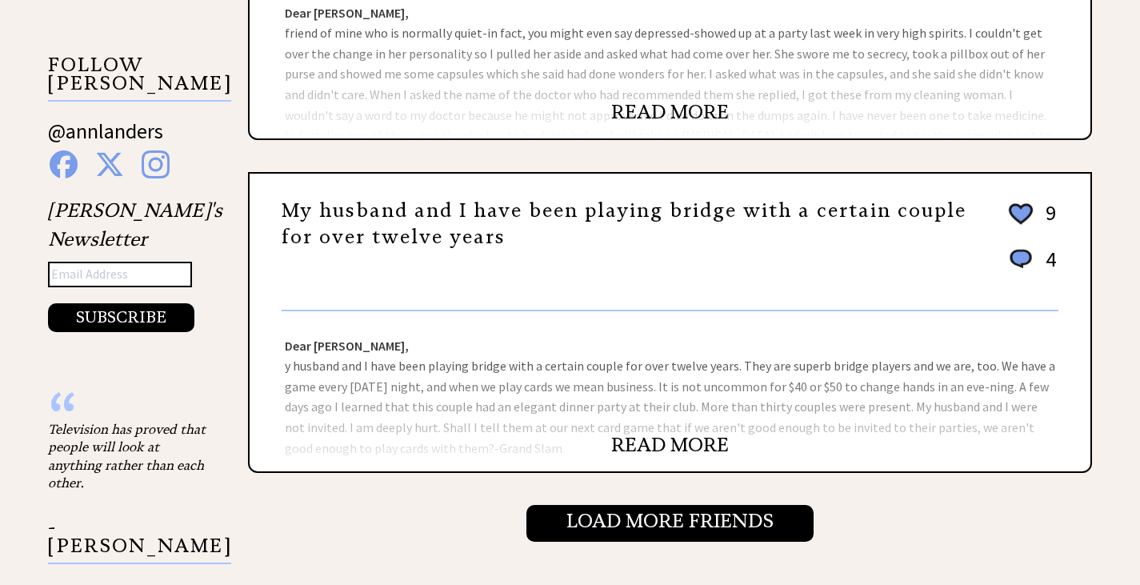
click at [698, 433] on link "READ MORE" at bounding box center [670, 445] width 118 height 24
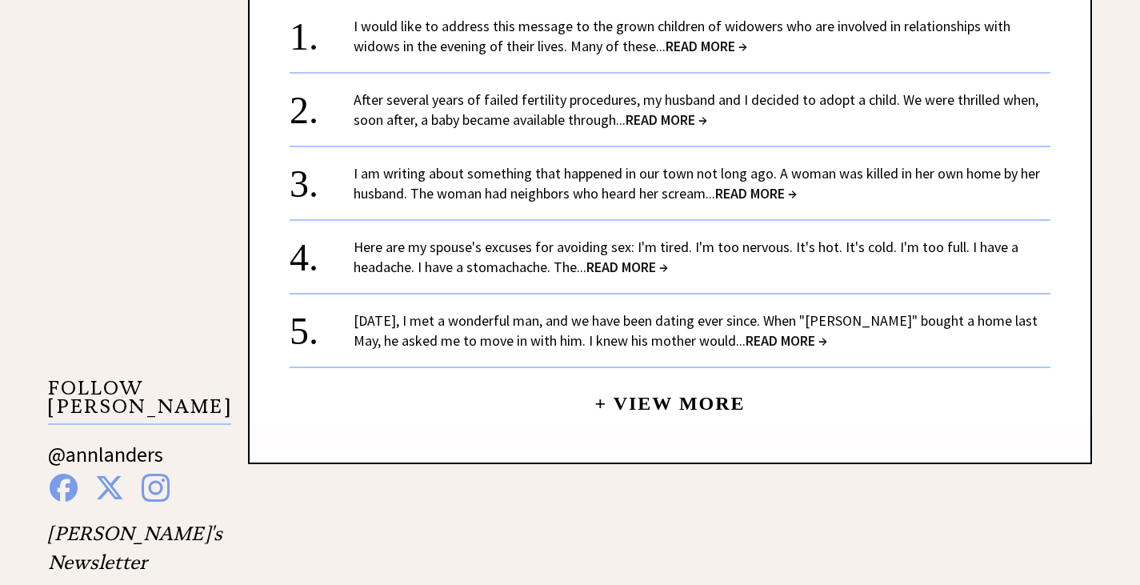
scroll to position [1277, 0]
click at [747, 330] on span "READ MORE →" at bounding box center [786, 339] width 82 height 18
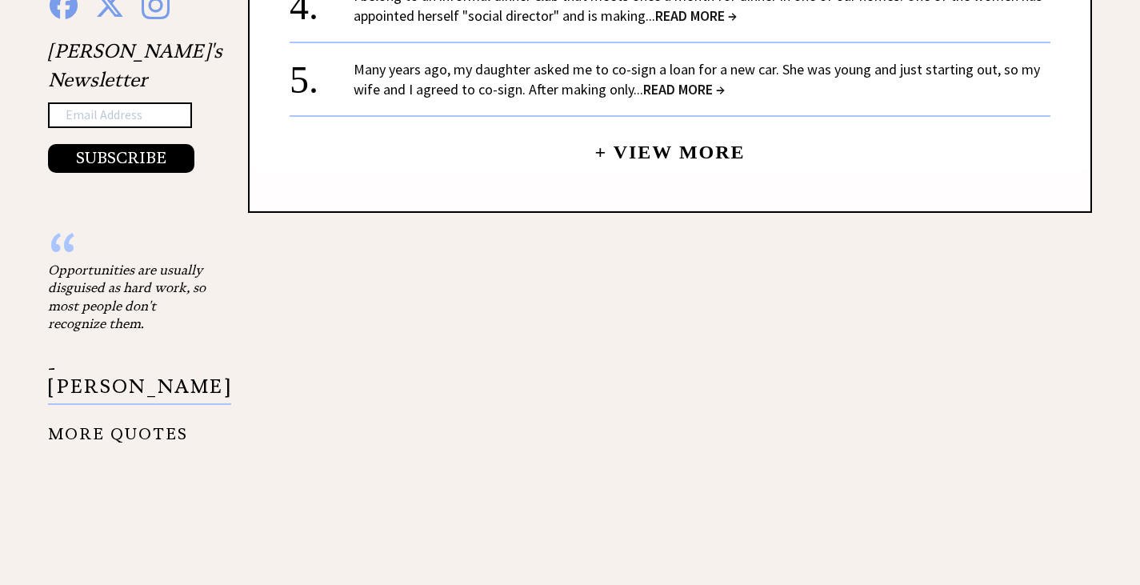
scroll to position [1760, 0]
click at [665, 134] on link "+ View More" at bounding box center [669, 144] width 150 height 34
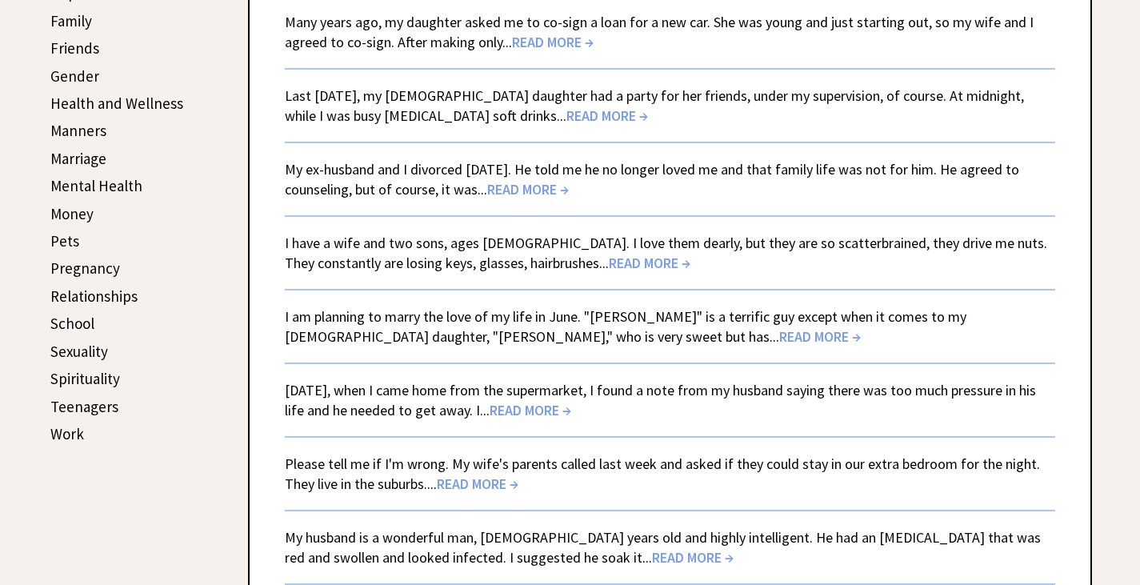
scroll to position [640, 0]
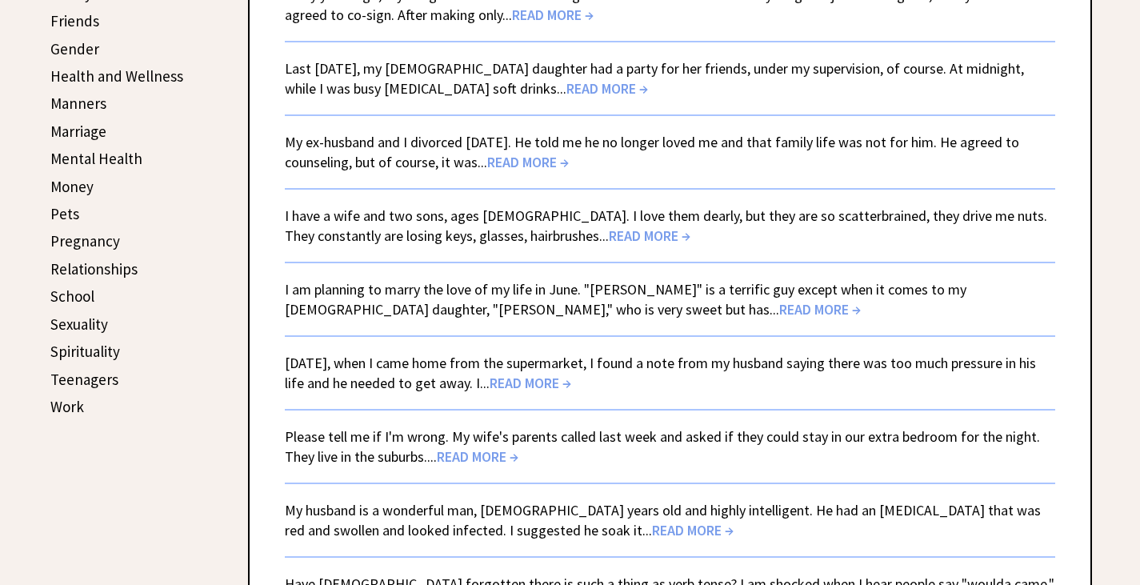
click at [540, 298] on link "I am planning to marry the love of my life in June. "Phillip" is a terrific guy…" at bounding box center [625, 299] width 681 height 38
